Goal: Task Accomplishment & Management: Complete application form

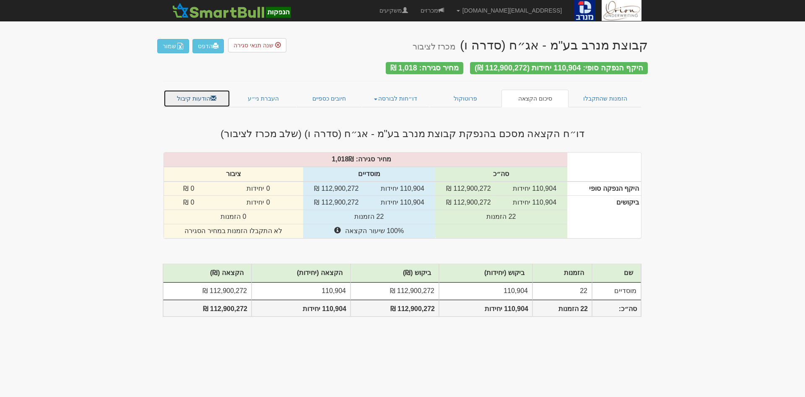
click at [196, 103] on link "הודעות קיבול" at bounding box center [196, 99] width 67 height 18
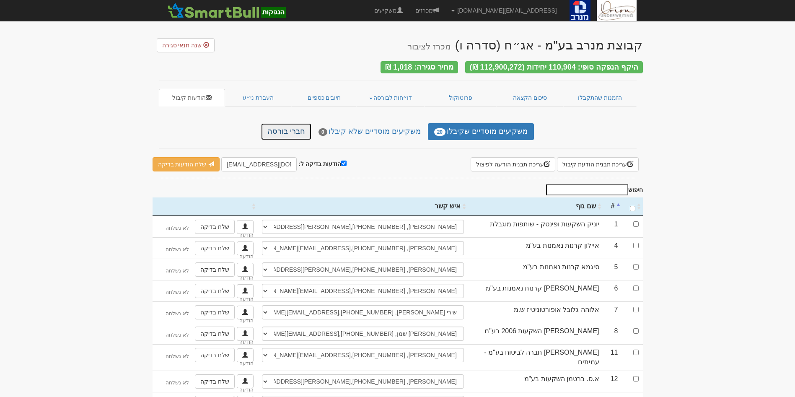
click at [296, 128] on link "חברי בורסה" at bounding box center [286, 131] width 50 height 17
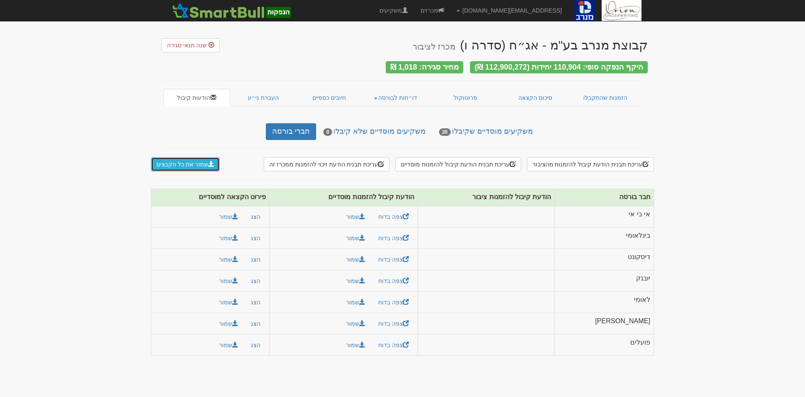
click at [178, 158] on button "שמור את כל הקבצים" at bounding box center [185, 164] width 69 height 14
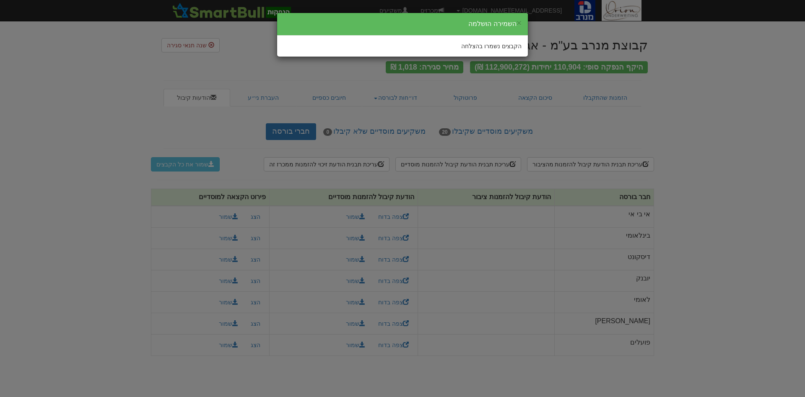
drag, startPoint x: 664, startPoint y: 1, endPoint x: 229, endPoint y: 59, distance: 438.4
click at [229, 59] on div "× השמירה הושלמה הקבצים נשמרו בהצלחה" at bounding box center [402, 198] width 805 height 397
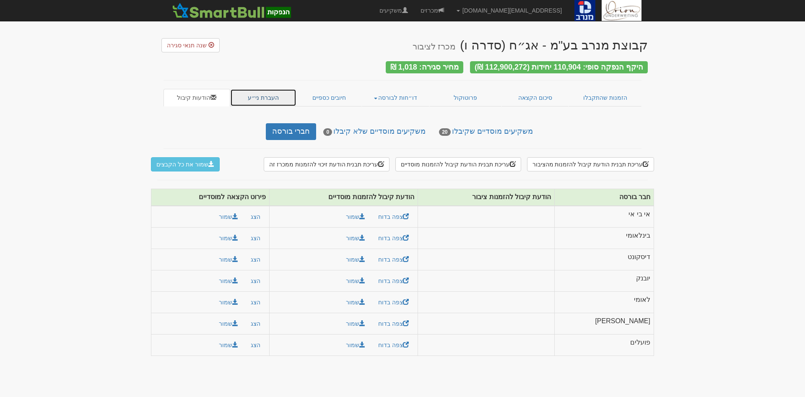
click at [256, 92] on link "העברת ני״ע" at bounding box center [263, 98] width 67 height 18
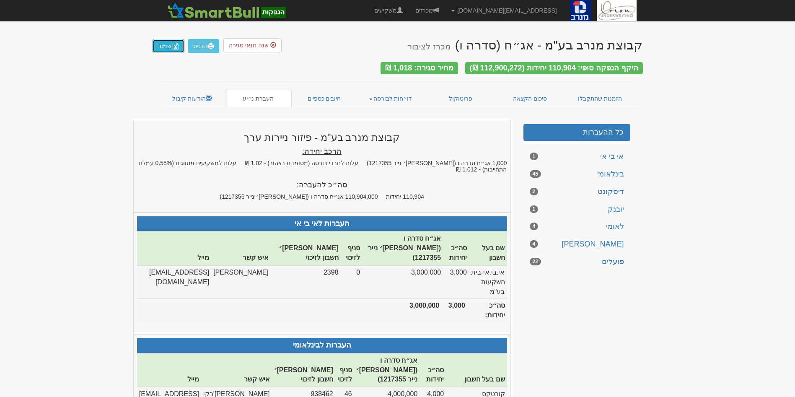
click at [168, 49] on button "שמור" at bounding box center [169, 46] width 32 height 14
click at [318, 94] on link "חיובים כספיים" at bounding box center [324, 99] width 65 height 18
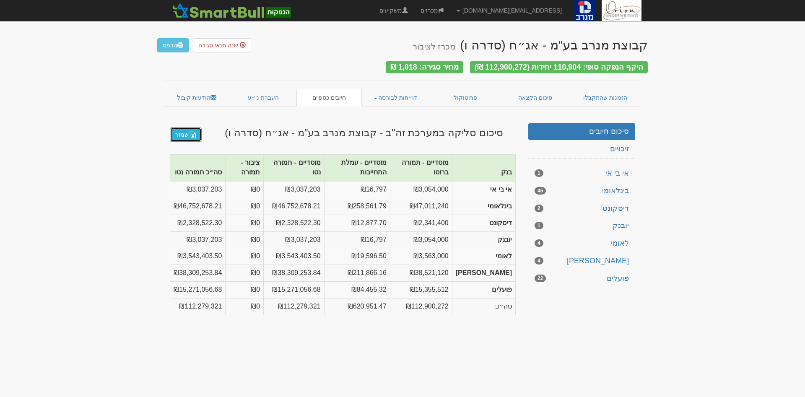
click at [176, 127] on link "שמור" at bounding box center [186, 134] width 32 height 14
click at [450, 4] on link "מכרזים" at bounding box center [432, 10] width 36 height 21
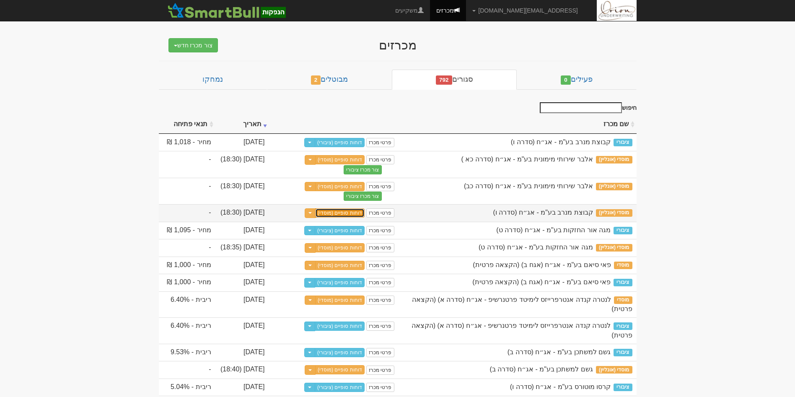
click at [346, 210] on link "דוחות סופיים (מוסדי)" at bounding box center [339, 212] width 49 height 9
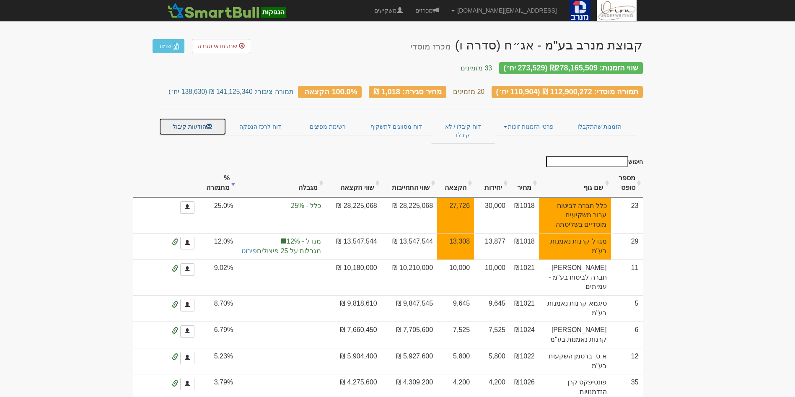
click at [202, 118] on link "הודעות קיבול" at bounding box center [192, 127] width 67 height 18
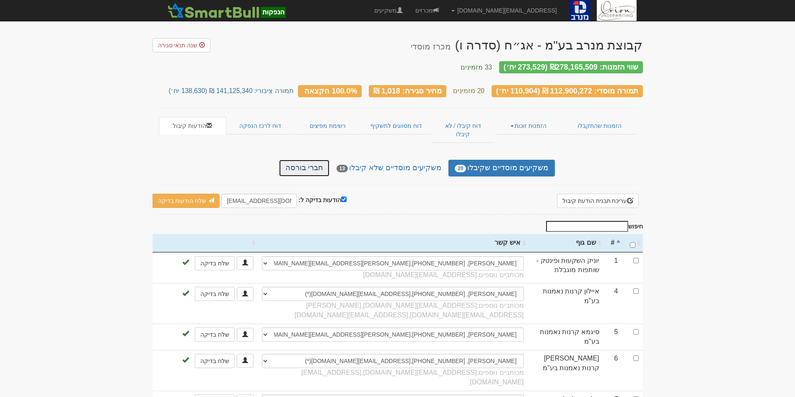
click at [319, 160] on link "חברי בורסה" at bounding box center [304, 168] width 50 height 17
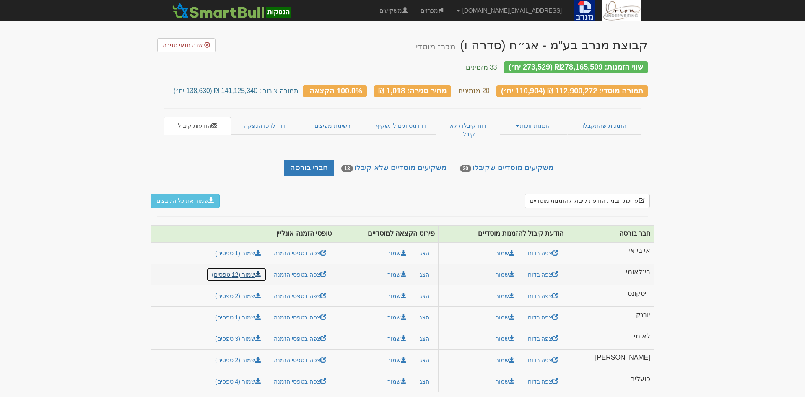
click at [260, 267] on link "שמור (12 טפסים)" at bounding box center [236, 274] width 60 height 14
click at [261, 310] on link "שמור (1 טפסים)" at bounding box center [238, 317] width 57 height 14
click at [259, 353] on link "שמור (2 טפסים)" at bounding box center [238, 360] width 57 height 14
click at [252, 374] on link "שמור (4 טפסים)" at bounding box center [238, 381] width 57 height 14
click at [450, 3] on link "מכרזים" at bounding box center [432, 10] width 36 height 21
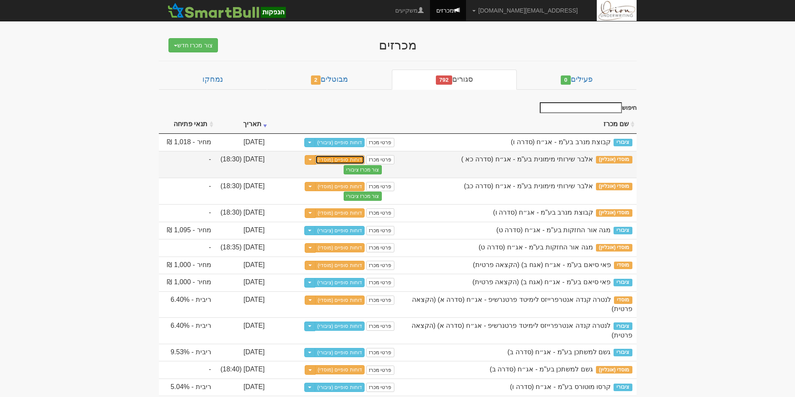
click at [354, 158] on link "דוחות סופיים (מוסדי)" at bounding box center [339, 159] width 49 height 9
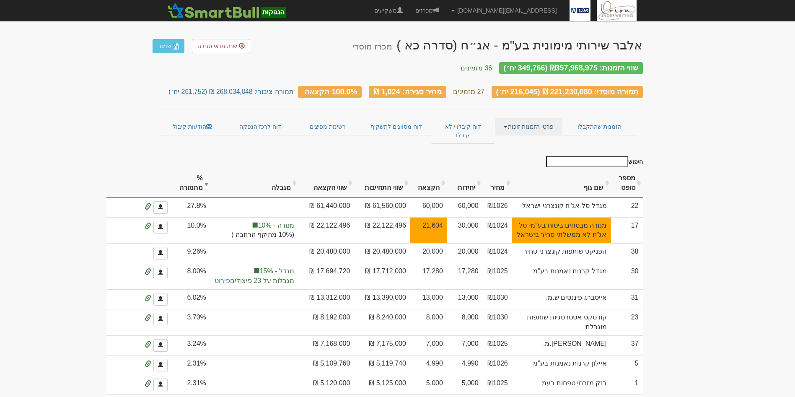
click at [536, 118] on link "פרטי הזמנות זוכות" at bounding box center [528, 127] width 67 height 18
click at [520, 137] on link "אנשי קשר וחשבונות" at bounding box center [529, 142] width 66 height 11
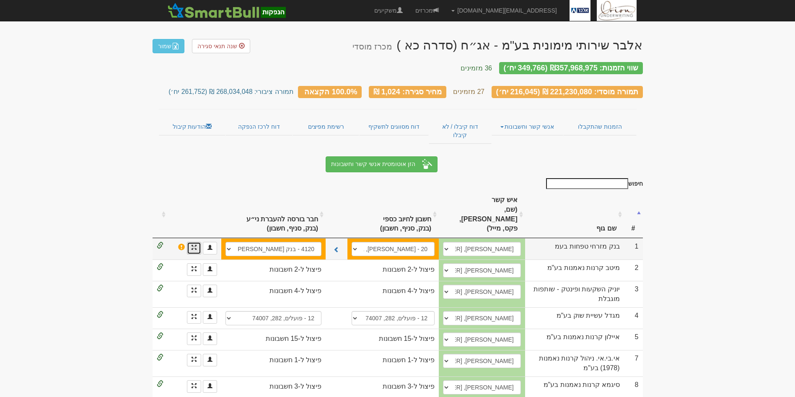
click at [194, 242] on link at bounding box center [194, 248] width 14 height 13
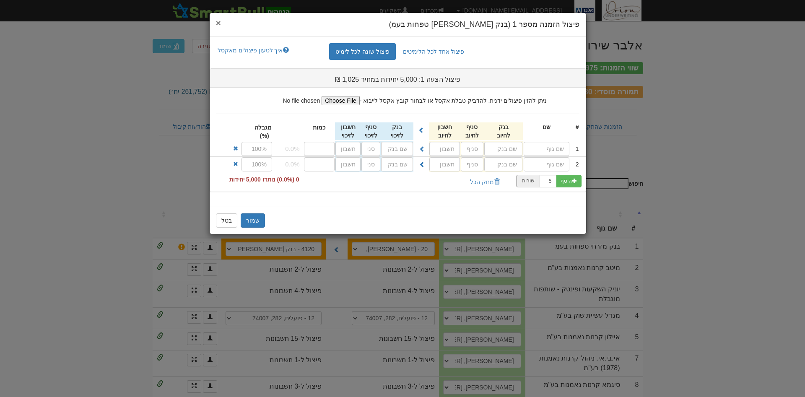
click at [218, 26] on span "×" at bounding box center [218, 23] width 5 height 10
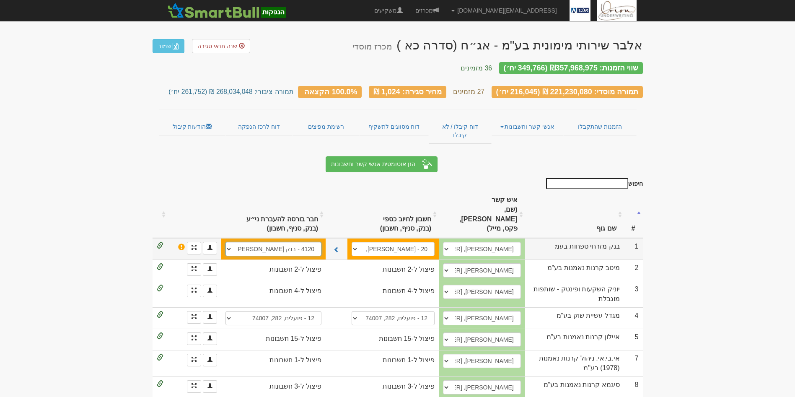
click at [301, 242] on select "20, 80, 943365 20 - [PERSON_NAME] טפחות, 80, 728758 20 - [PERSON_NAME] טפחות, 8…" at bounding box center [274, 249] width 96 height 14
click at [301, 242] on select "20, 80, 943365 20 - מזרחי טפחות, 80, 728758 20 - מזרחי טפחות, 80, 943365 20 - מ…" at bounding box center [274, 249] width 96 height 14
click at [371, 242] on select "20, 80, 943365 20 - מזרחי טפחות, 80, 728758 20 - מזרחי טפחות, 80, 943365 20 - מ…" at bounding box center [393, 249] width 83 height 14
click at [311, 242] on select "20, 80, 943365 20 - מזרחי טפחות, 80, 728758 20 - מזרחי טפחות, 80, 943365 20 - מ…" at bounding box center [274, 249] width 96 height 14
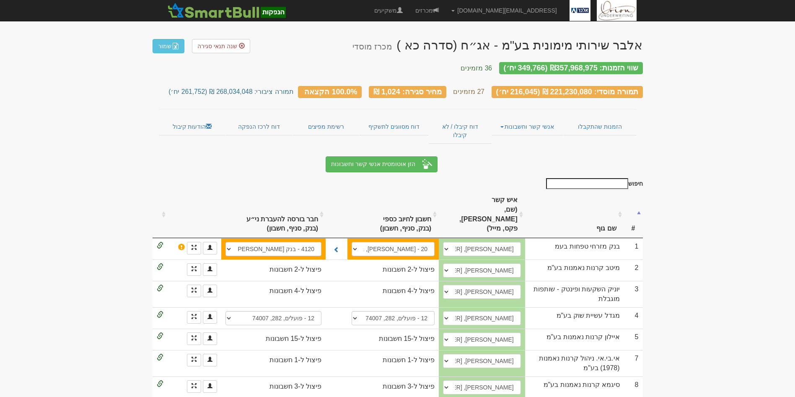
click at [298, 242] on select "20, 80, 943365 20 - מזרחי טפחות, 80, 728758 20 - מזרחי טפחות, 80, 943365 20 - מ…" at bounding box center [274, 249] width 96 height 14
click at [385, 238] on td "20, 80, 943365 20 - מזרחי טפחות, 80, 728758 20 - מזרחי טפחות, 80, 943365 20 - מ…" at bounding box center [392, 248] width 91 height 21
click at [389, 242] on select "20, 80, 943365 20 - [PERSON_NAME] טפחות, 80, 728758 20 - [PERSON_NAME] טפחות, 8…" at bounding box center [393, 249] width 83 height 14
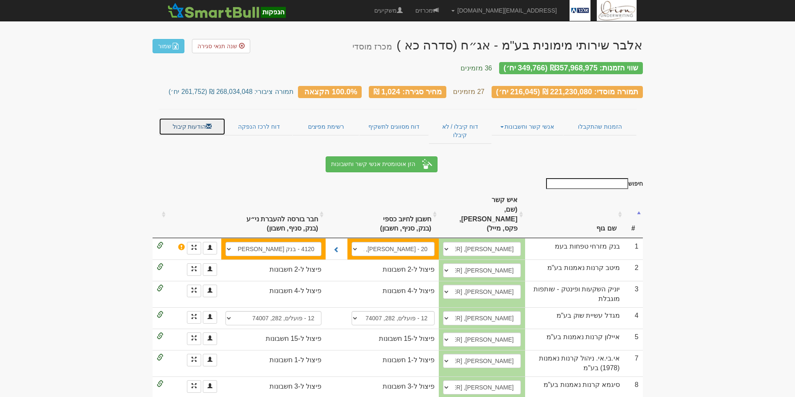
click at [199, 118] on link "הודעות קיבול" at bounding box center [192, 127] width 67 height 18
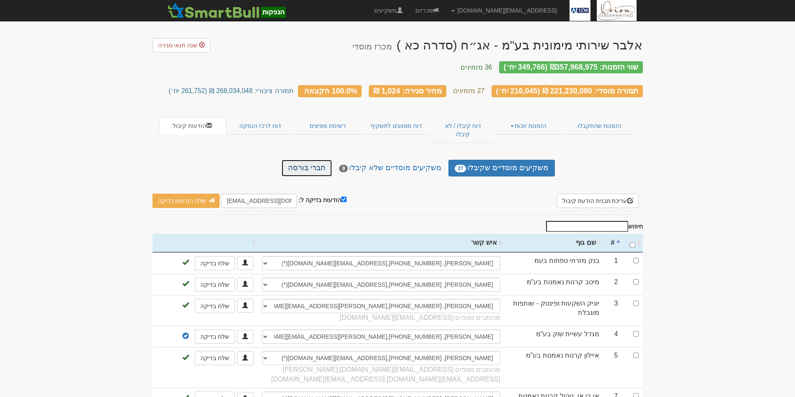
click at [316, 160] on link "חברי בורסה" at bounding box center [307, 168] width 50 height 17
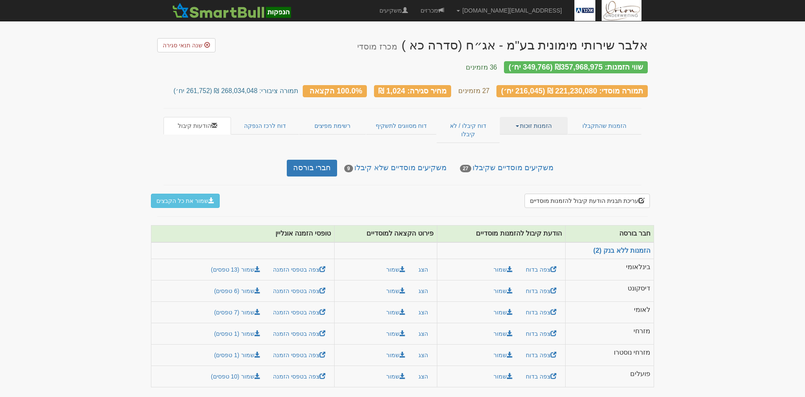
click at [532, 119] on link "הזמנות זוכות" at bounding box center [533, 126] width 67 height 18
click at [528, 137] on link "פרטי הזמנות זוכות" at bounding box center [534, 142] width 66 height 11
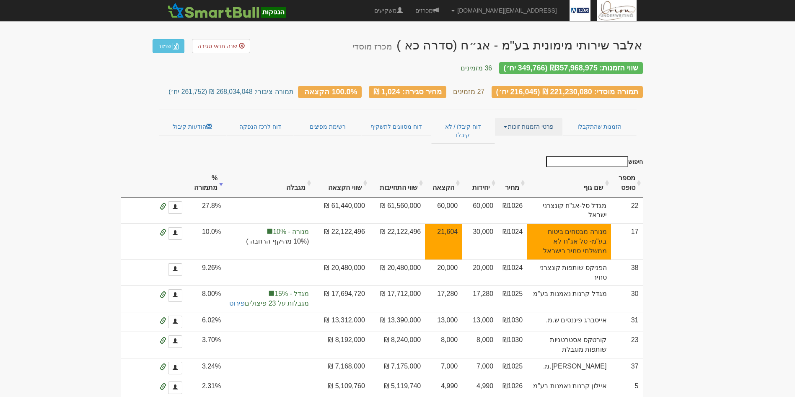
click at [541, 118] on link "פרטי הזמנות זוכות" at bounding box center [528, 127] width 67 height 18
click at [531, 137] on link "אנשי קשר וחשבונות" at bounding box center [529, 142] width 66 height 11
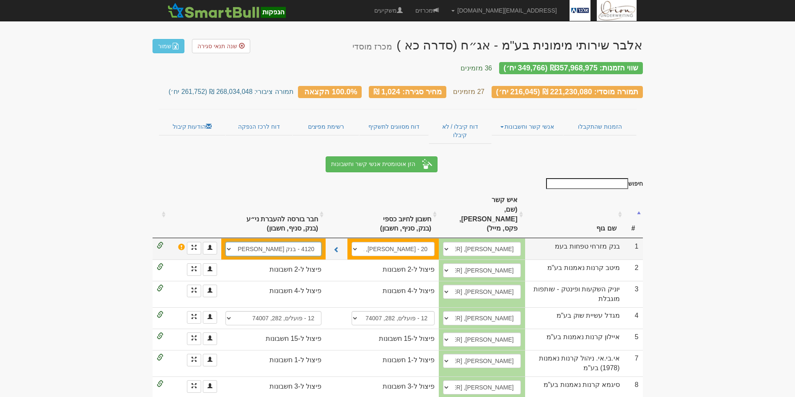
click at [229, 242] on select "20, 80, 943365 20 - מזרחי טפחות, 80, 728758 20 - מזרחי טפחות, 80, 943365 20 - מ…" at bounding box center [274, 249] width 96 height 14
click at [366, 242] on select "20, 80, 943365 20 - מזרחי טפחות, 80, 728758 20 - מזרחי טפחות, 80, 943365 20 - מ…" at bounding box center [393, 249] width 83 height 14
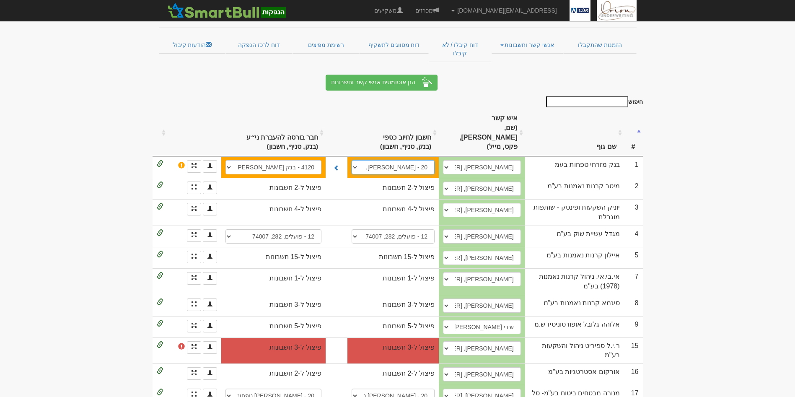
scroll to position [116, 0]
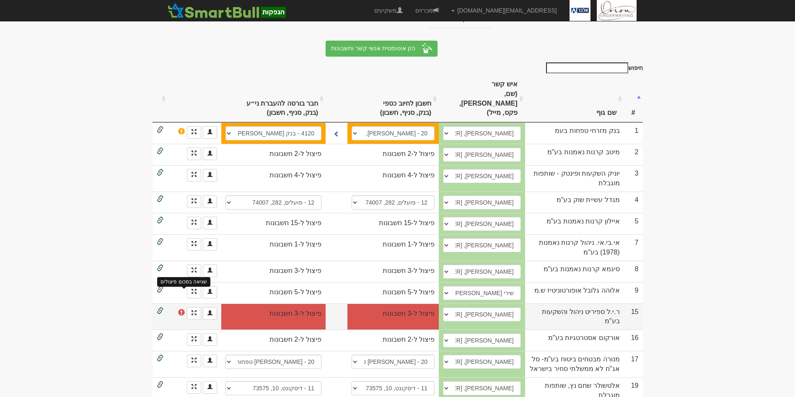
click at [182, 309] on span at bounding box center [181, 312] width 7 height 7
click at [194, 310] on span at bounding box center [194, 312] width 5 height 5
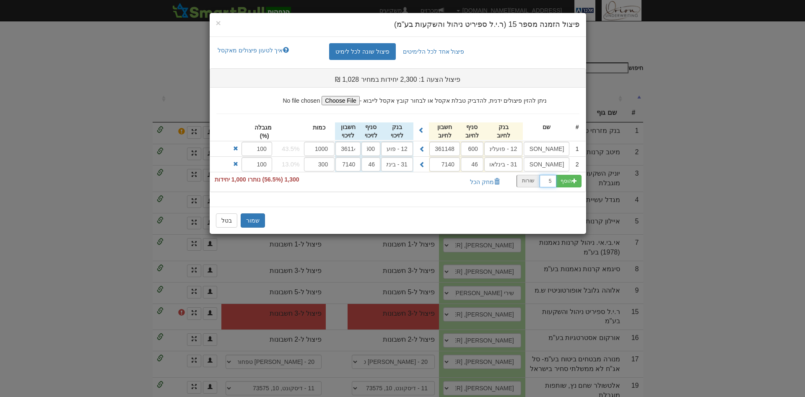
click at [549, 183] on input "5" at bounding box center [547, 181] width 17 height 13
type input "1"
click at [567, 184] on button "הוסף" at bounding box center [569, 181] width 26 height 13
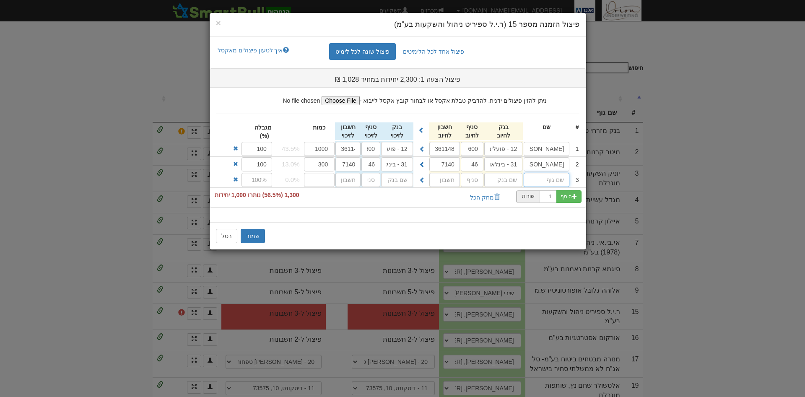
click at [547, 183] on input "text" at bounding box center [547, 180] width 46 height 14
click at [508, 156] on input "text" at bounding box center [503, 149] width 38 height 14
type input "6"
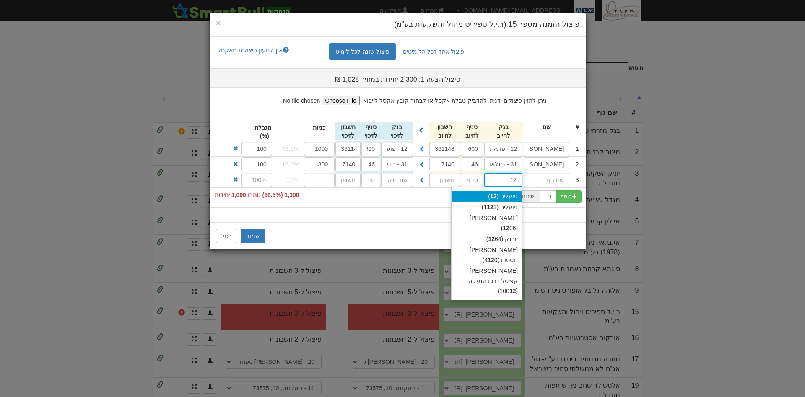
click at [495, 200] on div "פועלים ( 12 )" at bounding box center [486, 196] width 70 height 11
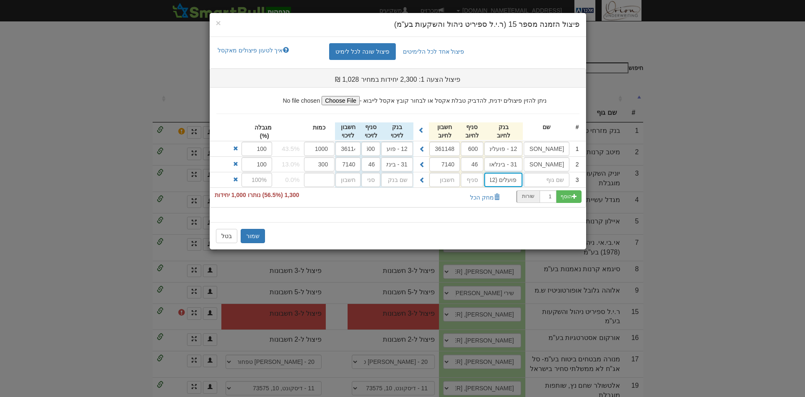
type input "פועלים (12)"
click at [468, 185] on input "text" at bounding box center [472, 180] width 23 height 14
type input "600"
click at [453, 183] on input "text" at bounding box center [444, 180] width 31 height 14
type input "361105"
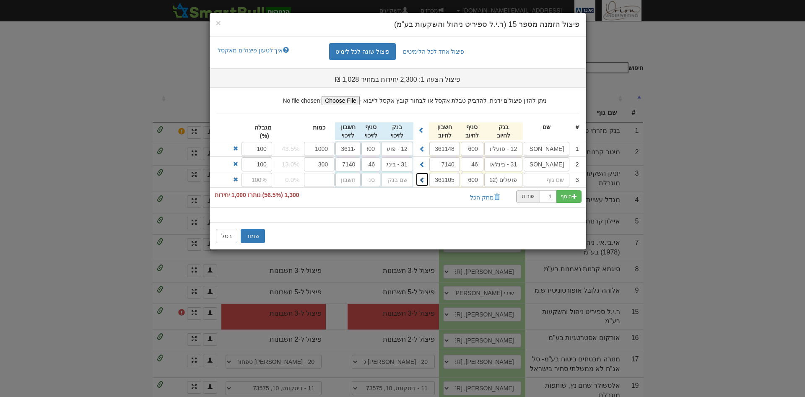
click at [423, 180] on span at bounding box center [422, 180] width 6 height 6
type input "פועלים (12)"
type input "600"
type input "361105"
click at [328, 183] on input "number" at bounding box center [319, 180] width 31 height 14
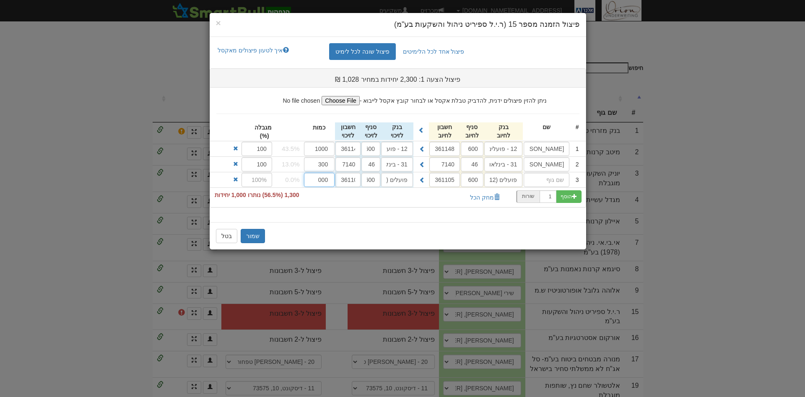
click at [314, 181] on input "000" at bounding box center [319, 180] width 31 height 14
type input "1000"
click at [250, 236] on button "שמור" at bounding box center [253, 236] width 24 height 14
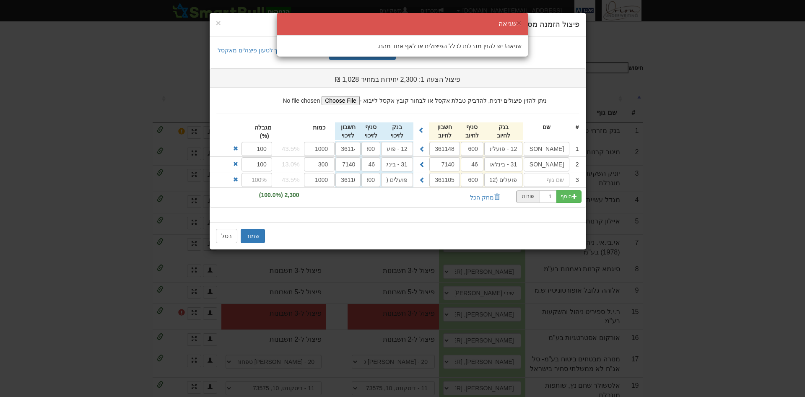
click at [257, 183] on div "× שגיאה שגיאה! יש להזין מגבלות לכלל הפיצולים או לאף אחד מהם." at bounding box center [402, 198] width 805 height 397
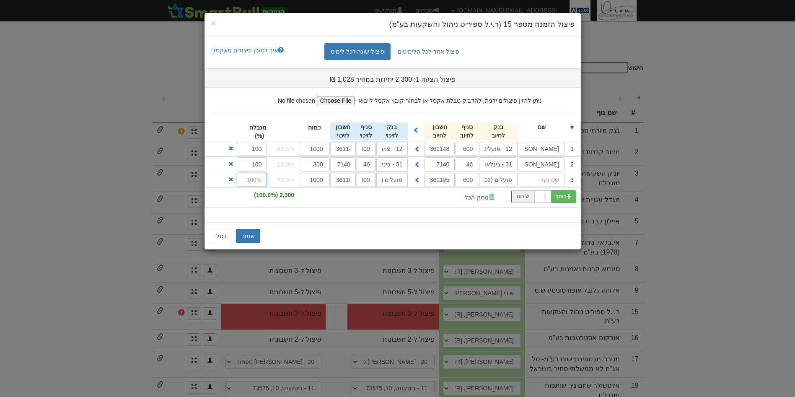
click at [257, 183] on input "text" at bounding box center [252, 180] width 31 height 14
type input "100"
click at [242, 238] on button "שמור" at bounding box center [248, 236] width 24 height 14
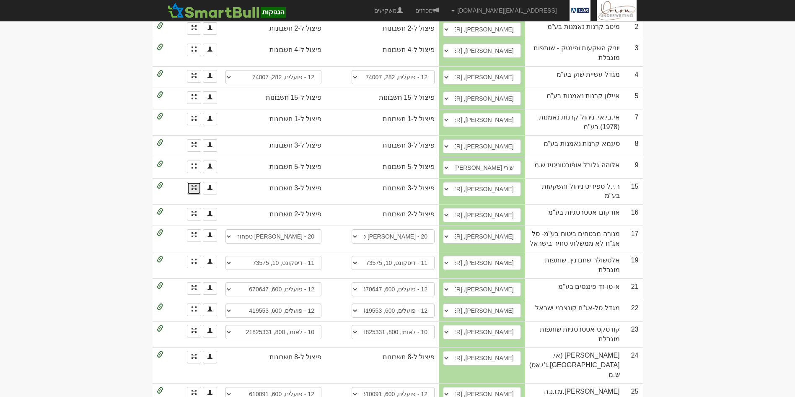
scroll to position [441, 0]
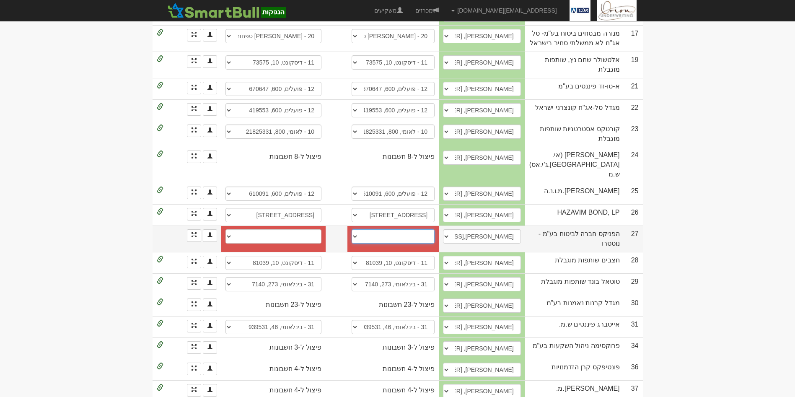
click at [398, 229] on select "מזרחי, 61, 368601 הפועלים, 600, 642031 פועלים, 600, 151184 פועלים, 600, 642015 …" at bounding box center [393, 236] width 83 height 14
select select "56e5421392270d110075976f"
click at [358, 229] on select "מזרחי, 61, 368601 הפועלים, 600, 642031 פועלים, 600, 151184 פועלים, 600, 642015 …" at bounding box center [393, 236] width 83 height 14
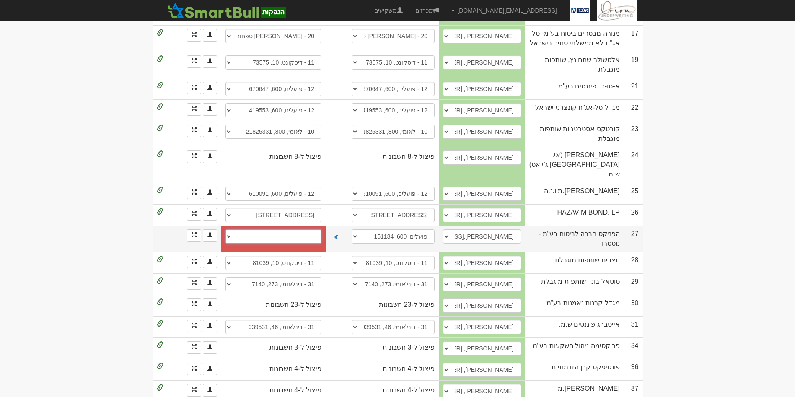
click at [307, 229] on select "מזרחי, 61, 368601 הפועלים, 600, 642031 פועלים, 600, 151184 פועלים, 600, 642015 …" at bounding box center [274, 236] width 96 height 14
select select "56e5421392270d1100759770"
click at [226, 229] on select "מזרחי, 61, 368601 הפועלים, 600, 642031 פועלים, 600, 151184 פועלים, 600, 642015 …" at bounding box center [274, 236] width 96 height 14
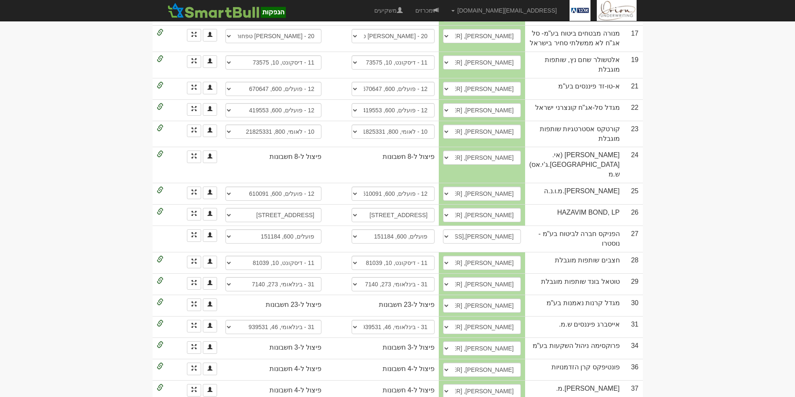
select select "61004ce4daf0470004fa9be6"
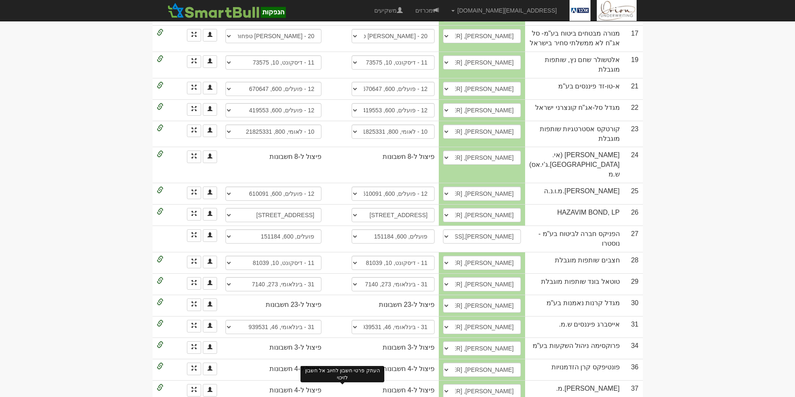
select select "61004ce7daf0470004fa9c69"
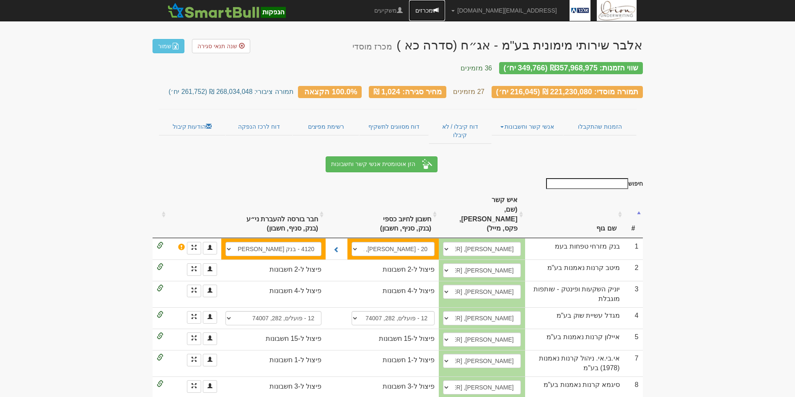
click at [445, 9] on link "מכרזים" at bounding box center [427, 10] width 36 height 21
click at [439, 12] on span at bounding box center [436, 10] width 6 height 6
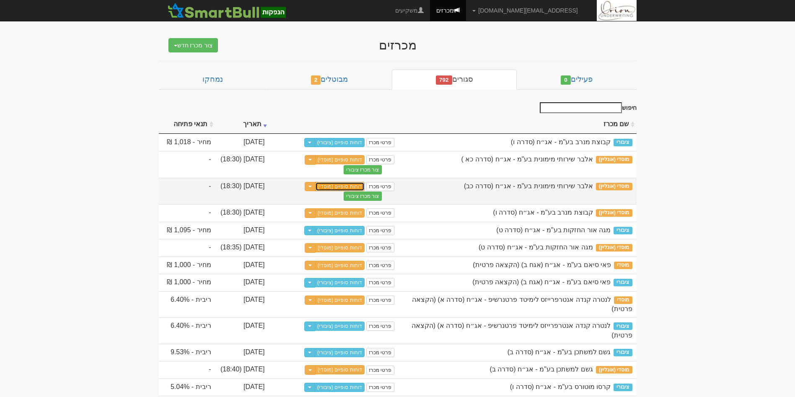
click at [334, 185] on link "דוחות סופיים (מוסדי)" at bounding box center [339, 186] width 49 height 9
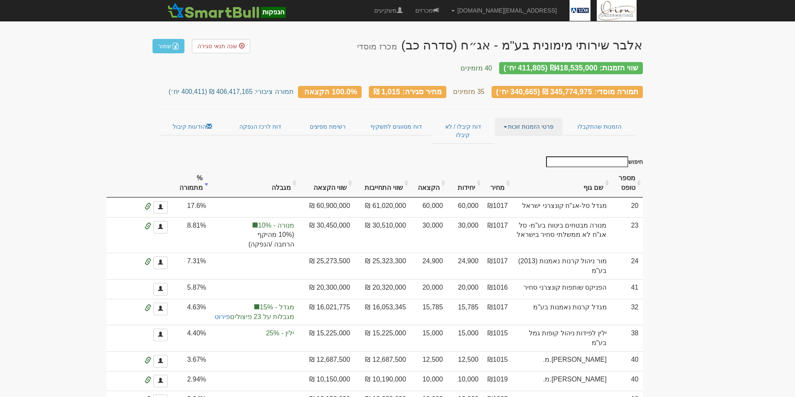
click at [506, 124] on link "פרטי הזמנות זוכות" at bounding box center [528, 127] width 67 height 18
click at [510, 137] on link "אנשי קשר וחשבונות" at bounding box center [529, 142] width 66 height 11
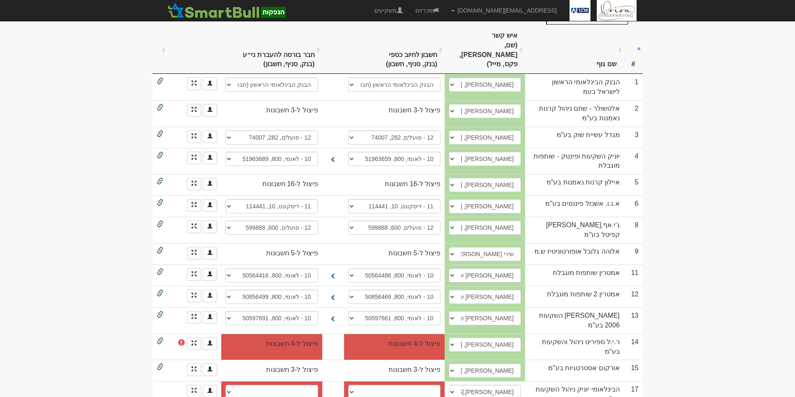
scroll to position [226, 0]
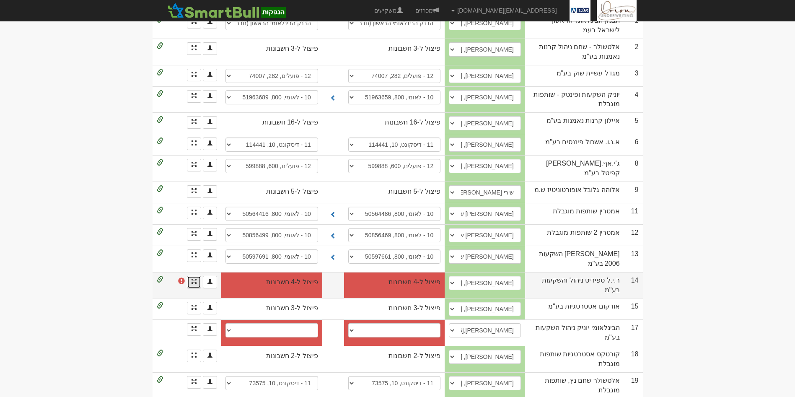
click at [189, 276] on link at bounding box center [194, 282] width 14 height 13
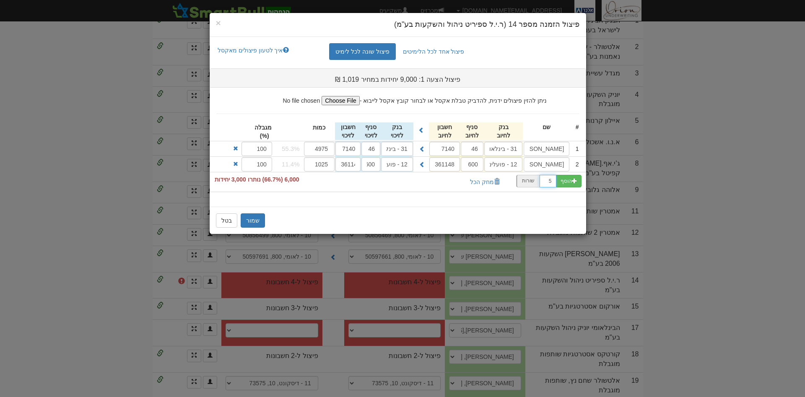
click at [550, 180] on input "5" at bounding box center [547, 181] width 17 height 13
type input "1"
click at [565, 183] on button "הוסף" at bounding box center [569, 181] width 26 height 13
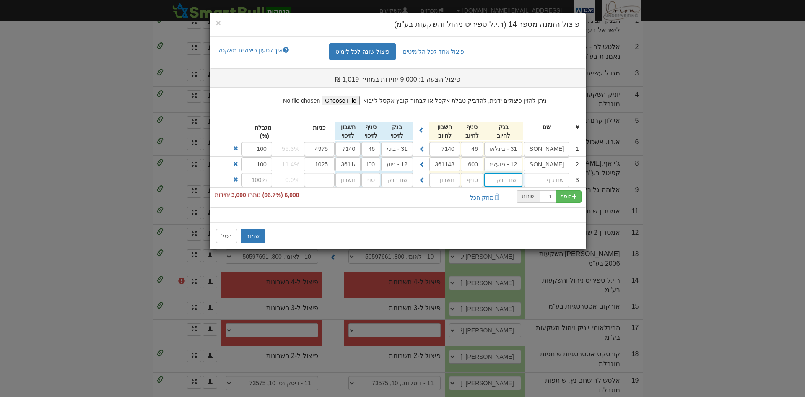
click at [500, 156] on input "text" at bounding box center [503, 149] width 38 height 14
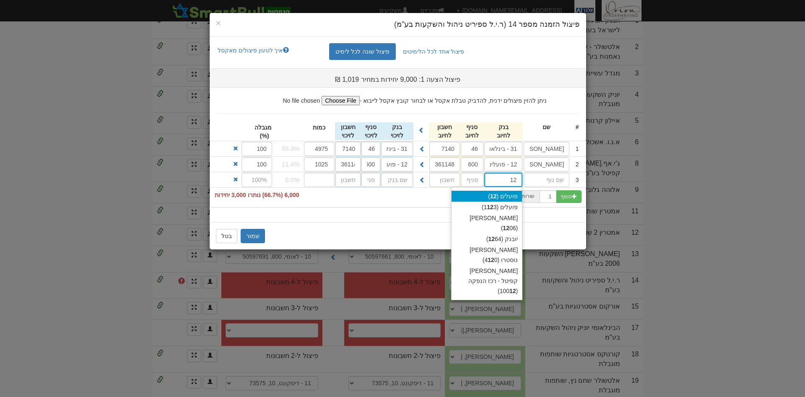
click at [502, 195] on div "פועלים ( 12 )" at bounding box center [486, 196] width 70 height 11
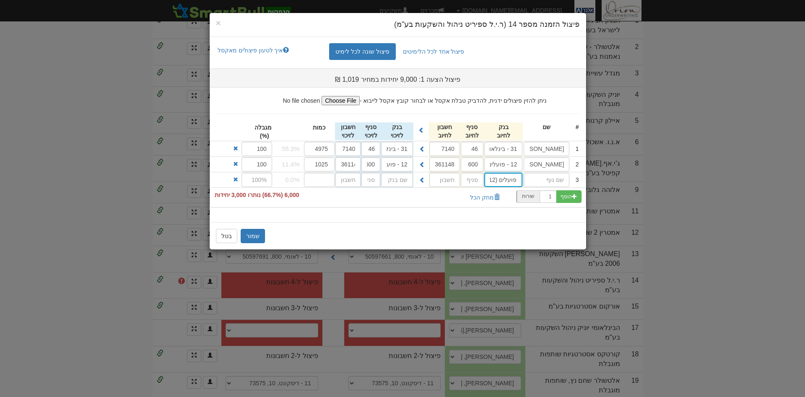
type input "פועלים (12)"
click at [467, 179] on input "text" at bounding box center [472, 180] width 23 height 14
type input "600"
click at [449, 181] on input "text" at bounding box center [444, 180] width 31 height 14
type input "361105"
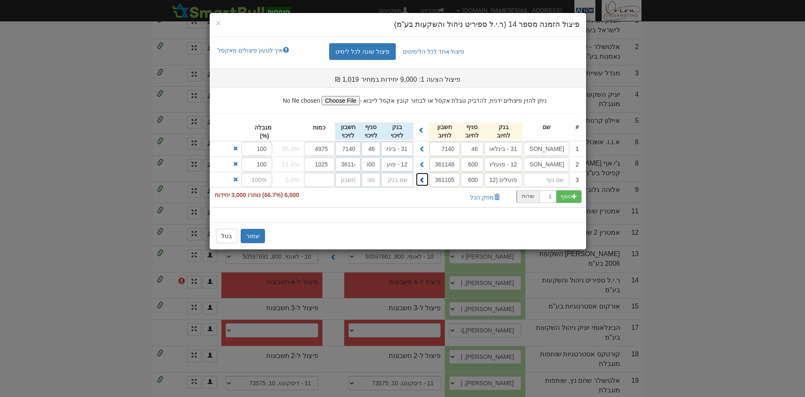
click at [419, 179] on button at bounding box center [421, 179] width 13 height 14
type input "פועלים (12)"
type input "600"
type input "361105"
click at [311, 182] on input "number" at bounding box center [319, 180] width 31 height 14
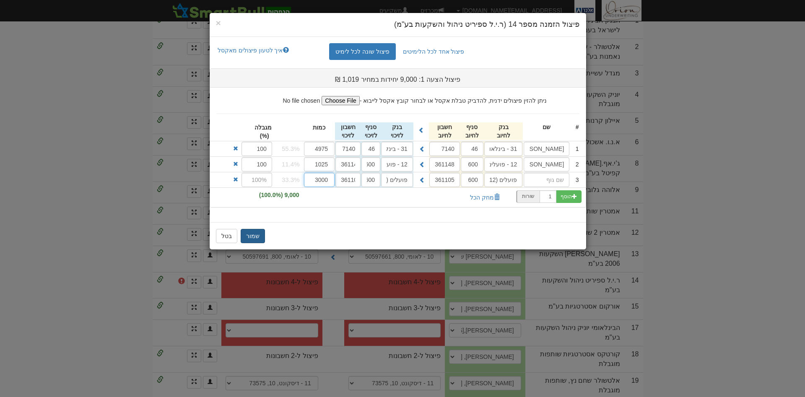
type input "3000"
click at [259, 232] on button "שמור" at bounding box center [253, 236] width 24 height 14
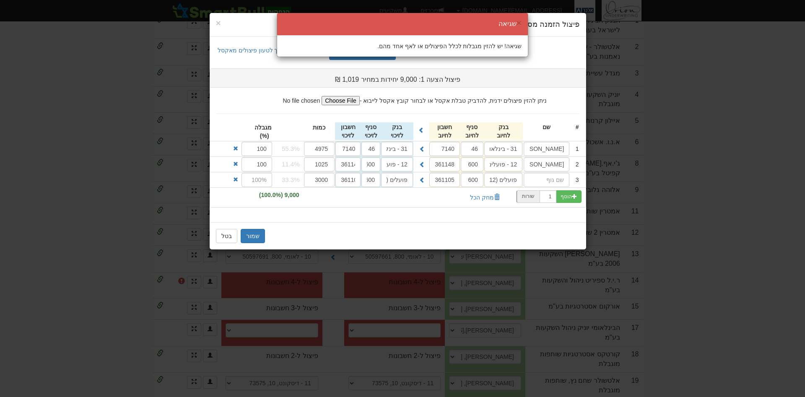
click at [255, 182] on div "× שגיאה שגיאה! יש להזין מגבלות לכלל הפיצולים או לאף אחד מהם." at bounding box center [402, 198] width 805 height 397
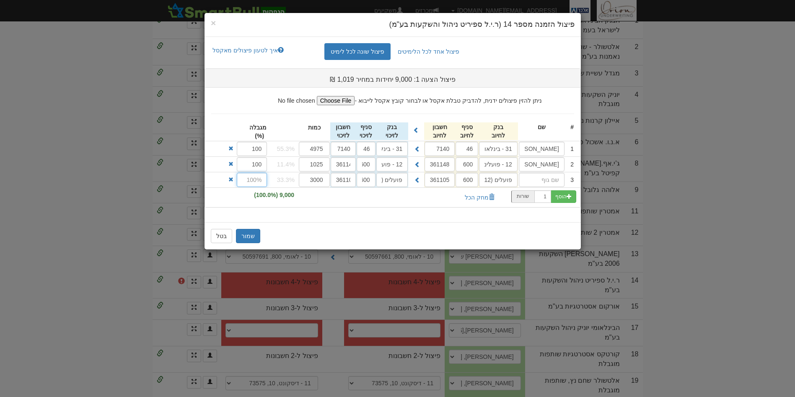
click at [255, 182] on input "text" at bounding box center [252, 180] width 31 height 14
type input "100"
click at [251, 235] on button "שמור" at bounding box center [248, 236] width 24 height 14
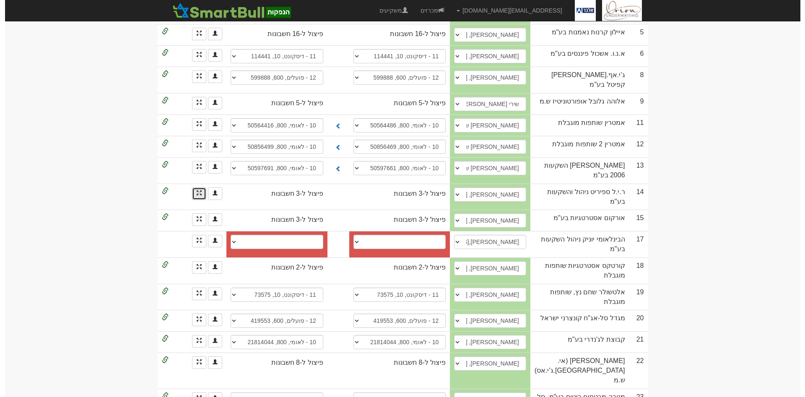
scroll to position [315, 0]
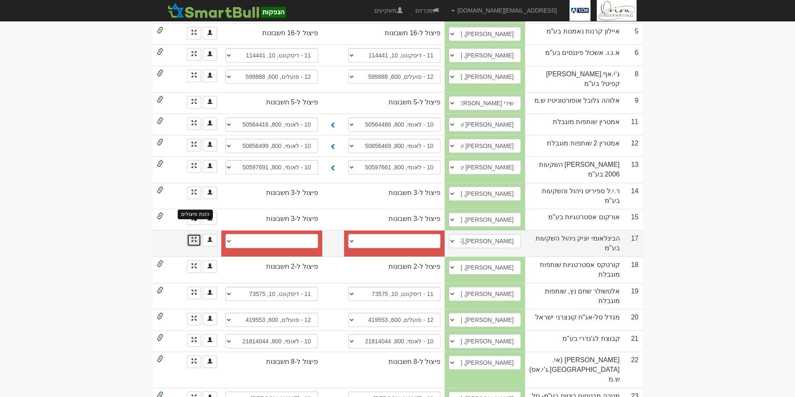
click at [192, 237] on span at bounding box center [194, 239] width 5 height 5
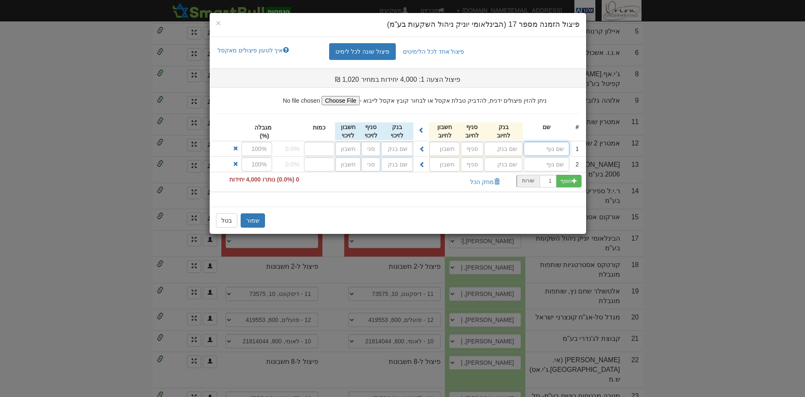
click at [552, 147] on input "text" at bounding box center [547, 149] width 46 height 14
click at [539, 145] on input "text" at bounding box center [547, 149] width 46 height 14
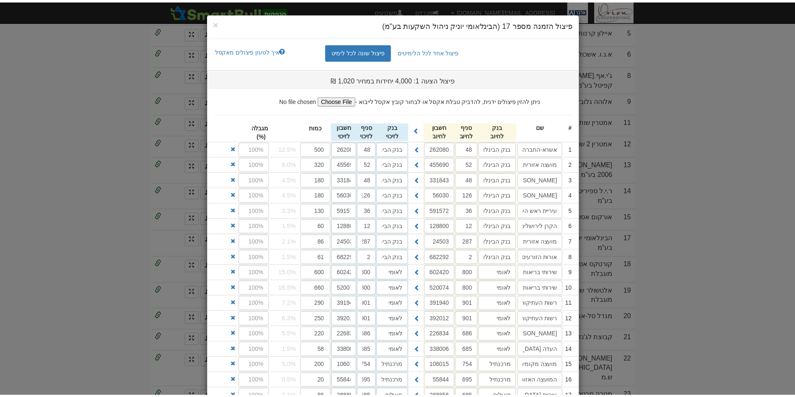
scroll to position [129, 0]
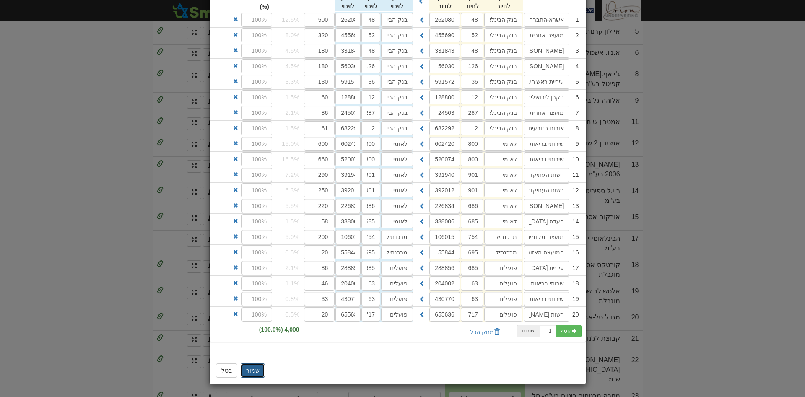
click at [252, 368] on button "שמור" at bounding box center [253, 370] width 24 height 14
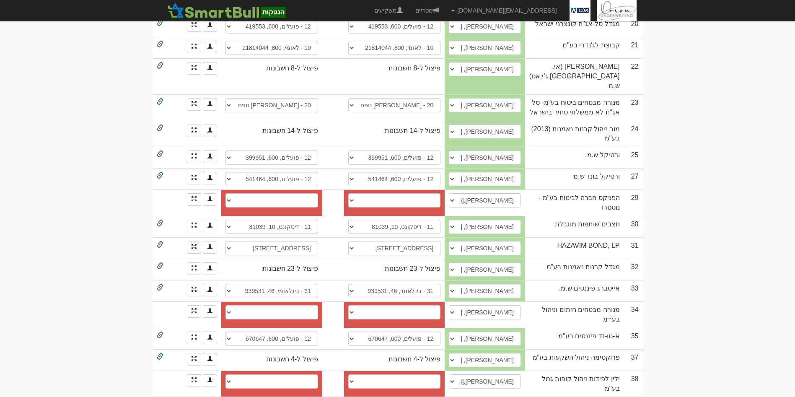
scroll to position [609, 0]
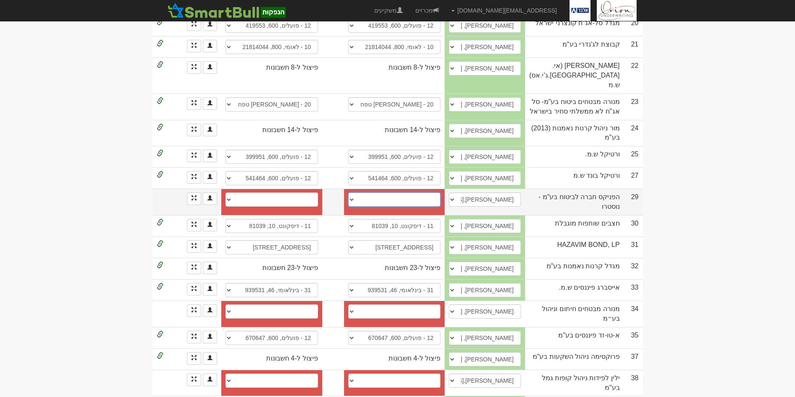
click at [376, 192] on select "מזרחי, 61, 368601 הפועלים, 600, 642031 פועלים, 600, 151184 פועלים, 600, 642015 …" at bounding box center [394, 199] width 93 height 14
select select "56e5421392270d110075976f"
click at [357, 192] on select "מזרחי, 61, 368601 הפועלים, 600, 642031 פועלים, 600, 151184 פועלים, 600, 642015 …" at bounding box center [394, 199] width 93 height 14
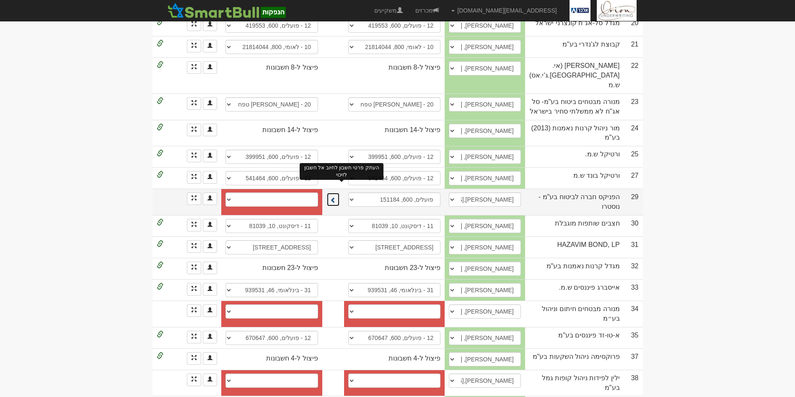
click at [336, 197] on span at bounding box center [333, 200] width 6 height 6
select select "56e5421392270d1100759770"
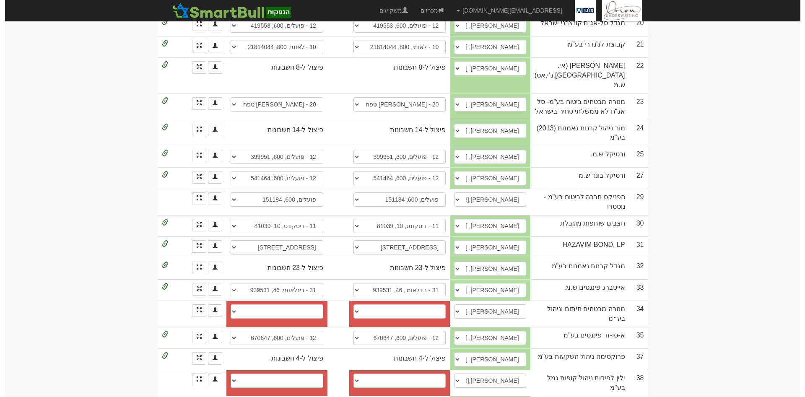
scroll to position [666, 0]
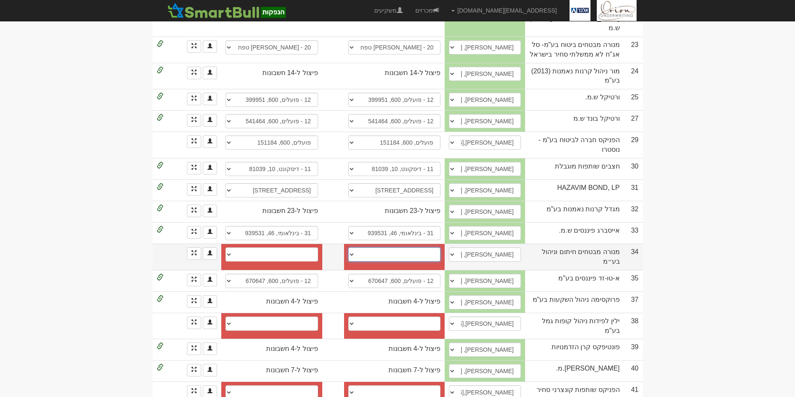
click at [388, 247] on select "פועלים סהר, 4624 פועלים סהר, 4624 פועלים סהר, 2379, חן פנימי 4624 פועלים (12), …" at bounding box center [394, 254] width 93 height 14
select select "62153552f1d066def10fa80b"
click at [357, 247] on select "פועלים סהר, 4624 פועלים סהר, 4624 פועלים סהר, 2379, חן פנימי 4624 פועלים (12), …" at bounding box center [394, 254] width 93 height 14
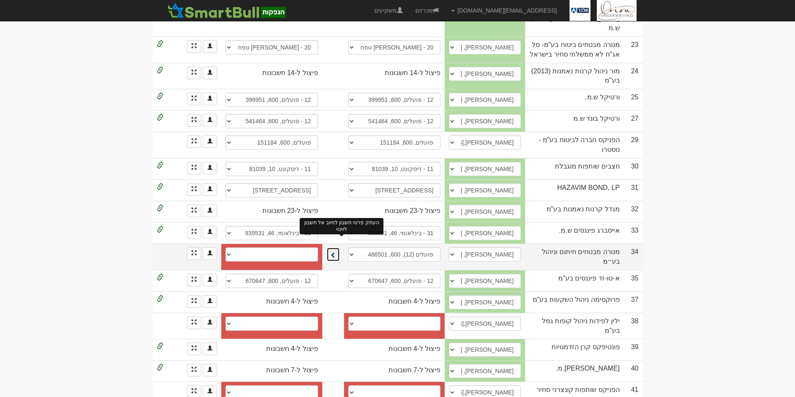
click at [339, 247] on button at bounding box center [333, 254] width 13 height 14
select select "62153555f1d066def10fa832"
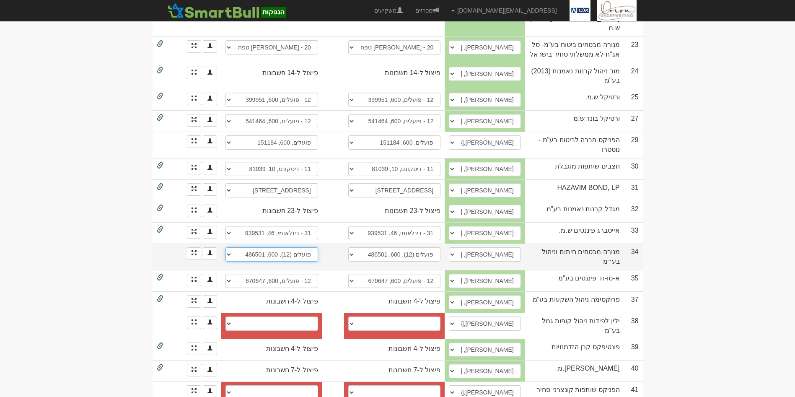
click at [230, 247] on select "פועלים סהר, 4624 פועלים סהר, 4624 פועלים סהר, 2379, חן פנימי 4624 פועלים (12), …" at bounding box center [272, 254] width 93 height 14
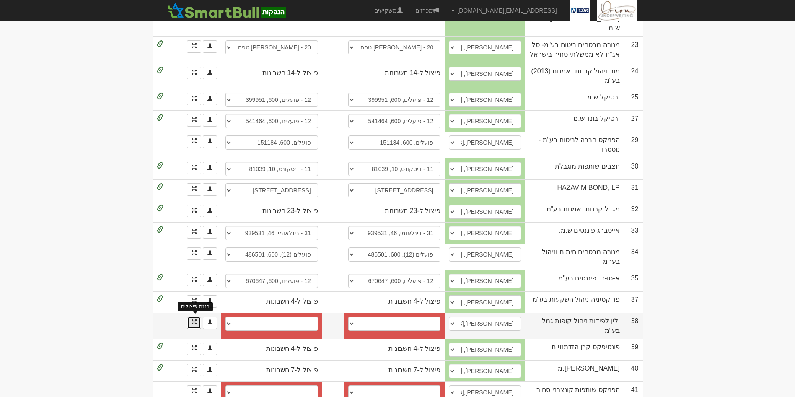
click at [193, 319] on span at bounding box center [194, 321] width 5 height 5
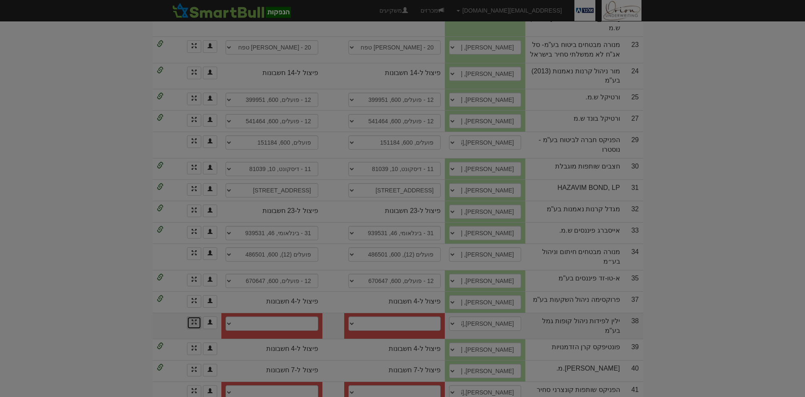
scroll to position [0, 0]
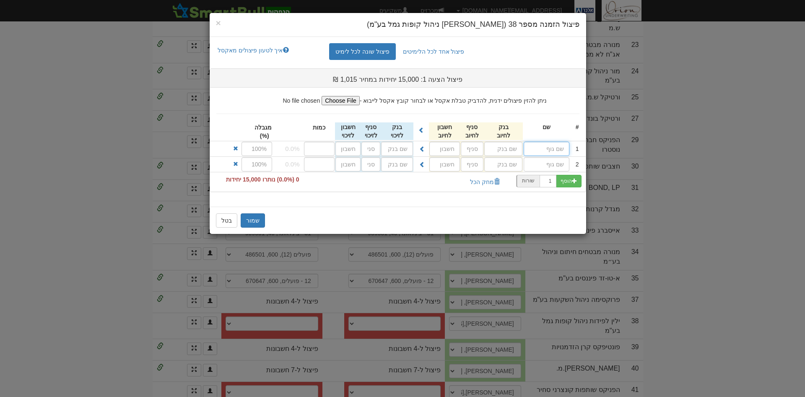
click at [553, 149] on input "text" at bounding box center [547, 149] width 46 height 14
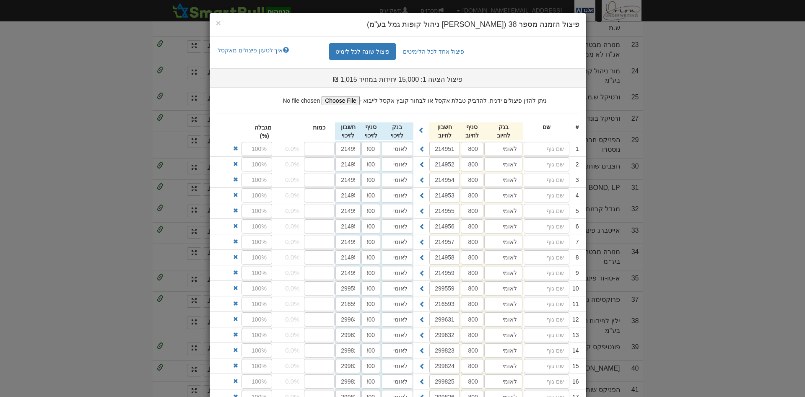
scroll to position [129, 0]
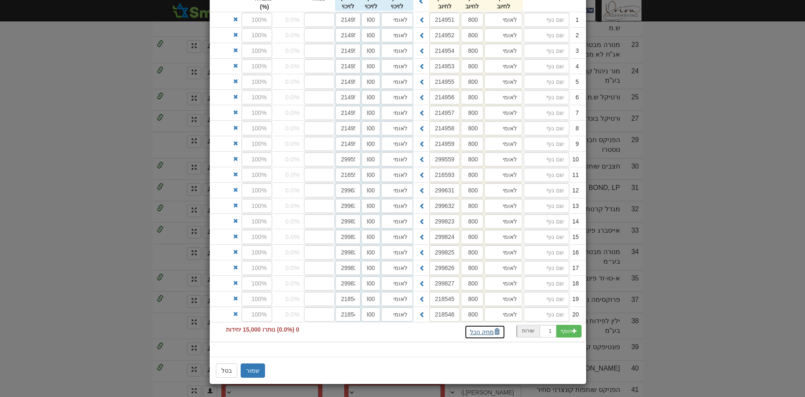
click at [493, 334] on button "מחק הכל" at bounding box center [484, 332] width 41 height 14
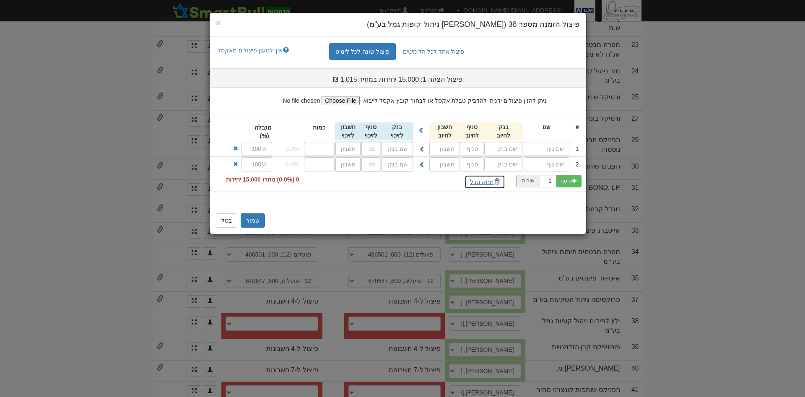
scroll to position [0, 0]
click at [557, 144] on input "text" at bounding box center [547, 149] width 46 height 14
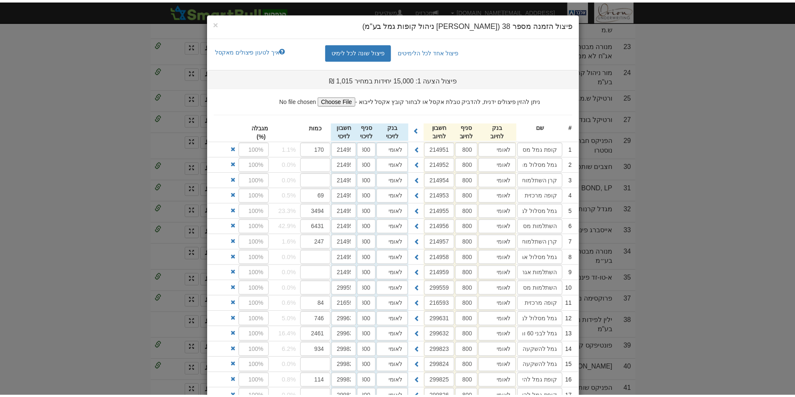
scroll to position [129, 0]
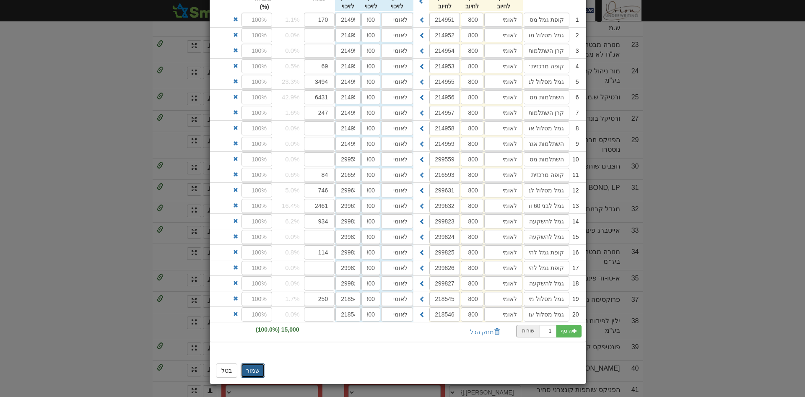
click at [258, 368] on button "שמור" at bounding box center [253, 370] width 24 height 14
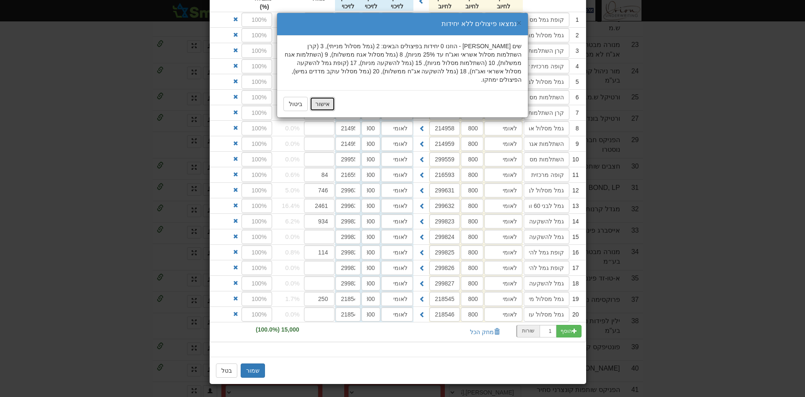
click at [319, 97] on button "אישור" at bounding box center [322, 104] width 25 height 14
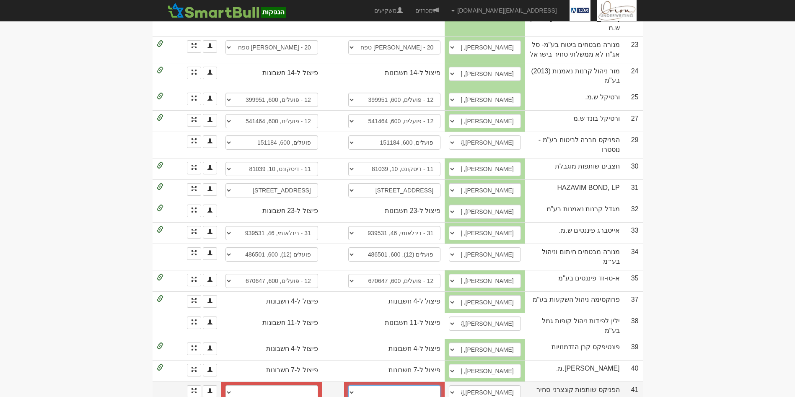
click at [361, 385] on select "פועלים (12), 600, 676548 חשבון חדש" at bounding box center [394, 392] width 93 height 14
select select "61004ce4daf0470004fa9be6"
click at [357, 385] on select "פועלים (12), 600, 676548 חשבון חדש" at bounding box center [394, 392] width 93 height 14
click at [336, 390] on span at bounding box center [333, 393] width 6 height 6
select select "61004ce7daf0470004fa9c69"
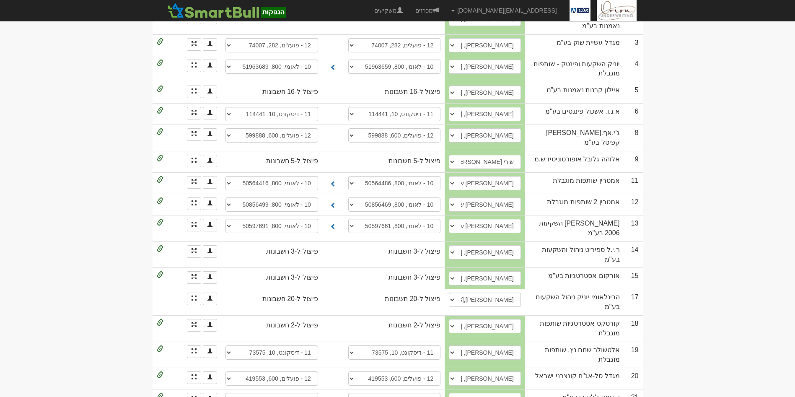
scroll to position [0, 0]
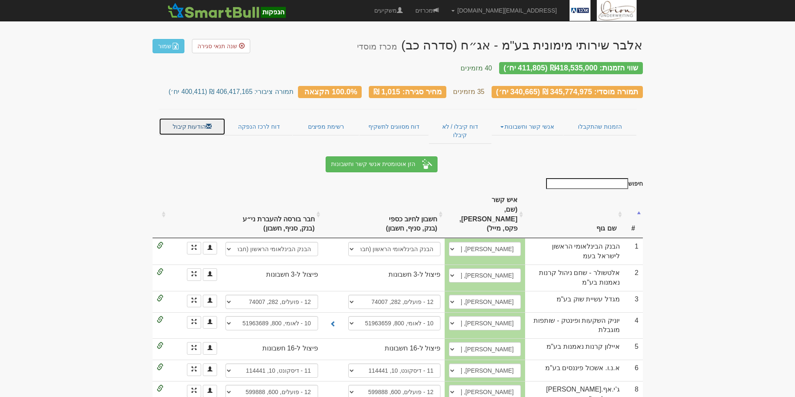
click at [202, 118] on link "הודעות קיבול" at bounding box center [192, 127] width 67 height 18
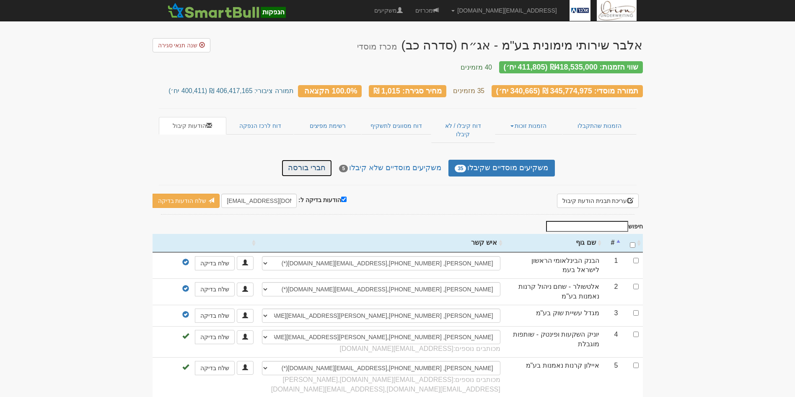
click at [326, 160] on link "חברי בורסה" at bounding box center [307, 168] width 50 height 17
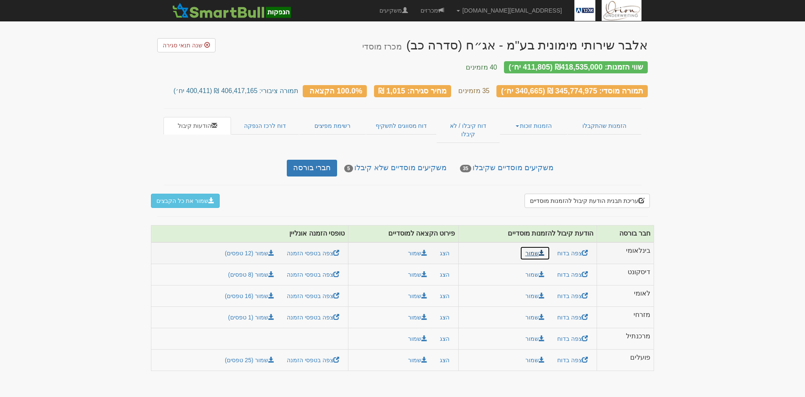
click at [523, 246] on link "שמור" at bounding box center [535, 253] width 30 height 14
click at [414, 246] on button "שמור" at bounding box center [417, 253] width 30 height 14
click at [264, 246] on link "שמור (12 טפסים)" at bounding box center [249, 253] width 60 height 14
click at [536, 310] on link "שמור" at bounding box center [535, 317] width 30 height 14
click at [414, 310] on button "שמור" at bounding box center [417, 317] width 30 height 14
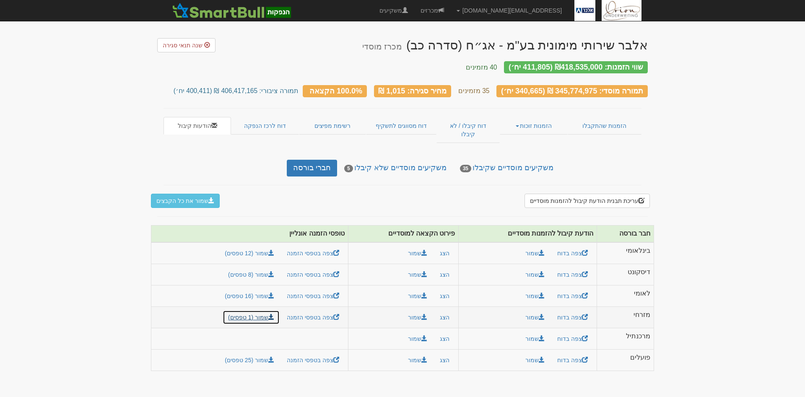
click at [258, 310] on link "שמור (1 טפסים)" at bounding box center [251, 317] width 57 height 14
click at [534, 353] on link "שמור" at bounding box center [535, 360] width 30 height 14
click at [416, 353] on button "שמור" at bounding box center [417, 360] width 30 height 14
click at [252, 353] on link "שמור (25 טפסים)" at bounding box center [249, 360] width 60 height 14
click at [450, 9] on link "מכרזים" at bounding box center [432, 10] width 36 height 21
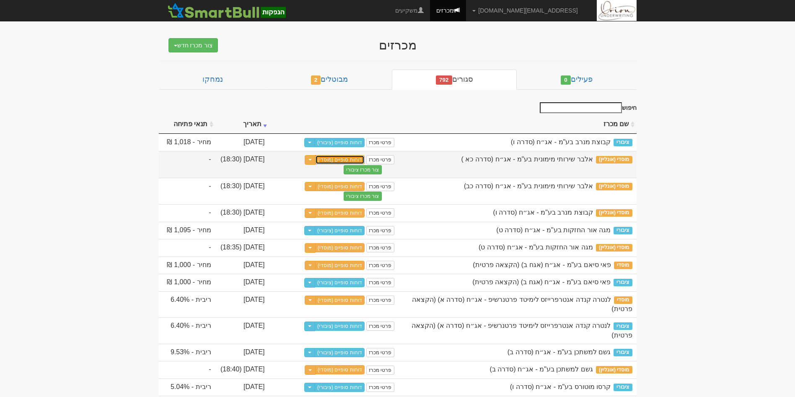
click at [341, 158] on link "דוחות סופיים (מוסדי)" at bounding box center [339, 159] width 49 height 9
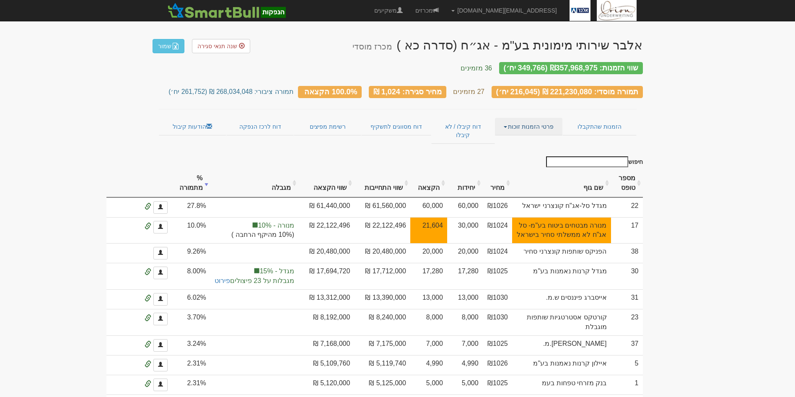
click at [521, 118] on link "פרטי הזמנות זוכות" at bounding box center [528, 127] width 67 height 18
click at [521, 137] on link "אנשי קשר וחשבונות" at bounding box center [529, 142] width 66 height 11
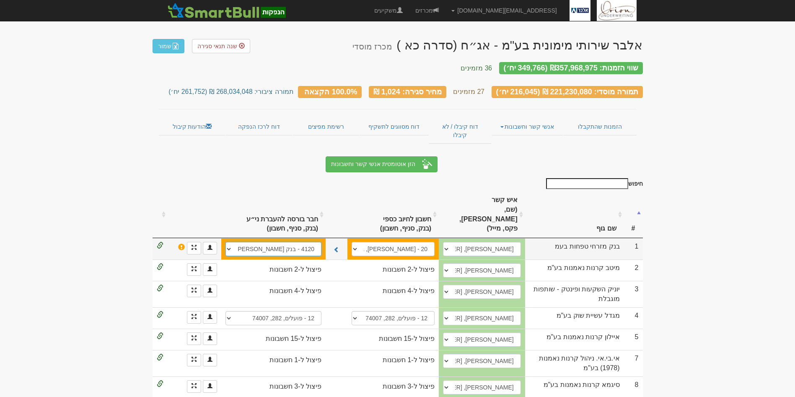
click at [306, 242] on select "20, 80, 943365 20 - [PERSON_NAME] טפחות, 80, 728758 20 - [PERSON_NAME] טפחות, 8…" at bounding box center [274, 249] width 96 height 14
click at [356, 238] on td "20, 80, 943365 20 - [PERSON_NAME] טפחות, 80, 728758 20 - [PERSON_NAME] טפחות, 8…" at bounding box center [392, 248] width 91 height 21
click at [361, 242] on select "20, 80, 943365 20 - [PERSON_NAME] טפחות, 80, 728758 20 - [PERSON_NAME] טפחות, 8…" at bounding box center [393, 249] width 83 height 14
select select "new_billing"
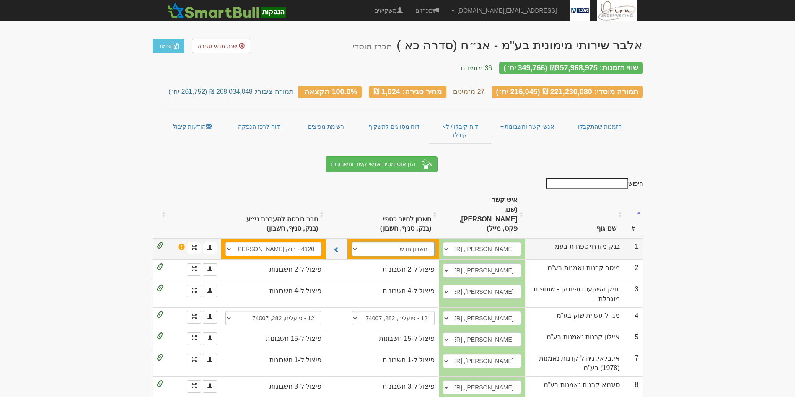
click at [362, 242] on select "20, 80, 943365 20 - [PERSON_NAME] טפחות, 80, 728758 20 - [PERSON_NAME] טפחות, 8…" at bounding box center [393, 249] width 83 height 14
select select
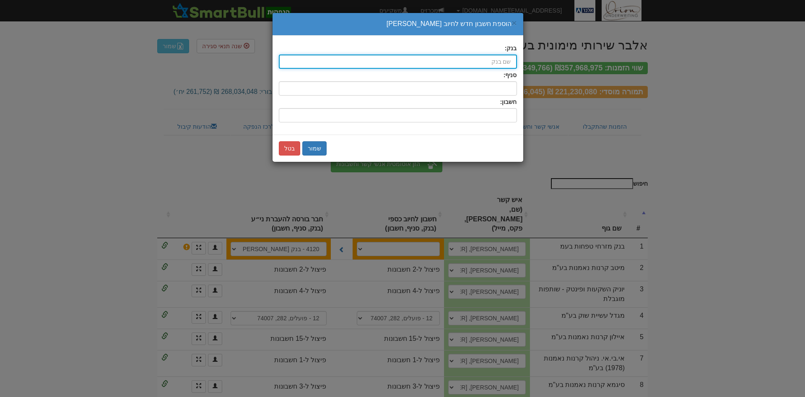
click at [489, 64] on input "בנק:" at bounding box center [398, 61] width 238 height 14
type input "4"
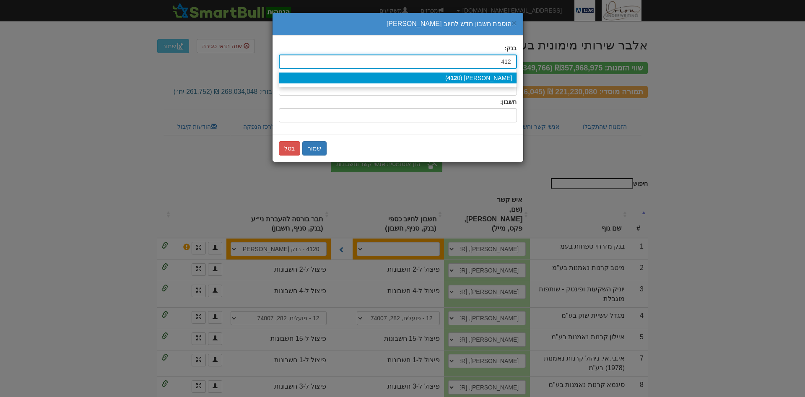
click at [490, 73] on div "מזרחי נוסטרו ( 412 0)" at bounding box center [397, 78] width 237 height 11
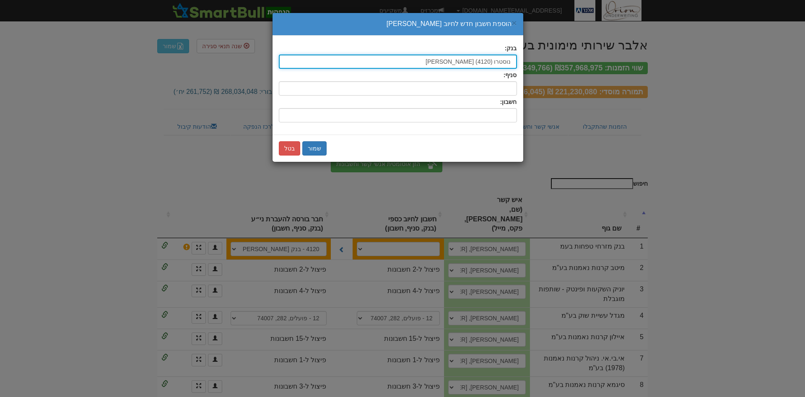
type input "מזרחי נוסטרו (4120)"
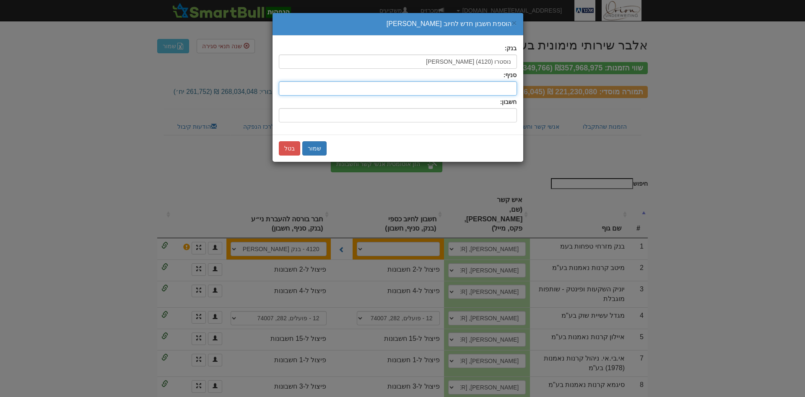
click at [494, 91] on input "סניף:" at bounding box center [398, 88] width 238 height 14
type input "80"
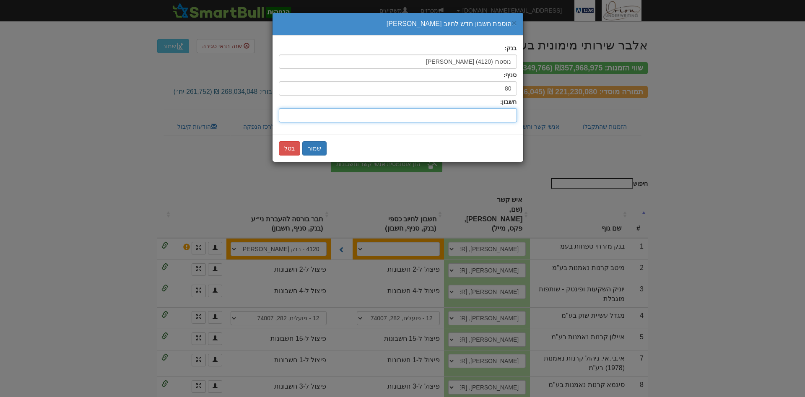
click at [499, 111] on input "חשבון:" at bounding box center [398, 115] width 238 height 14
type input "943381"
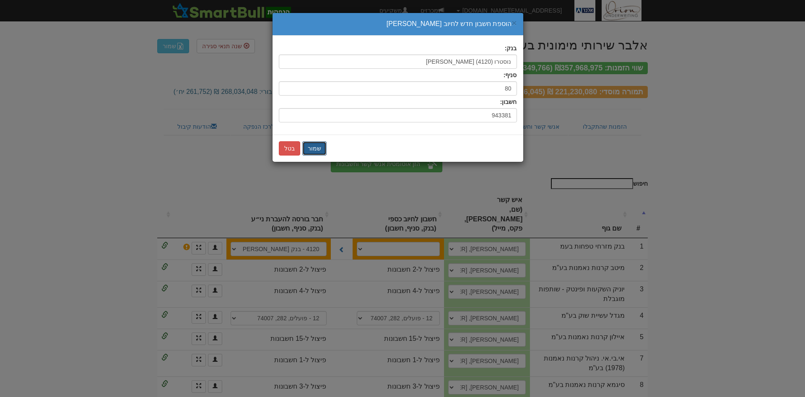
click at [319, 152] on button "שמור" at bounding box center [314, 148] width 24 height 14
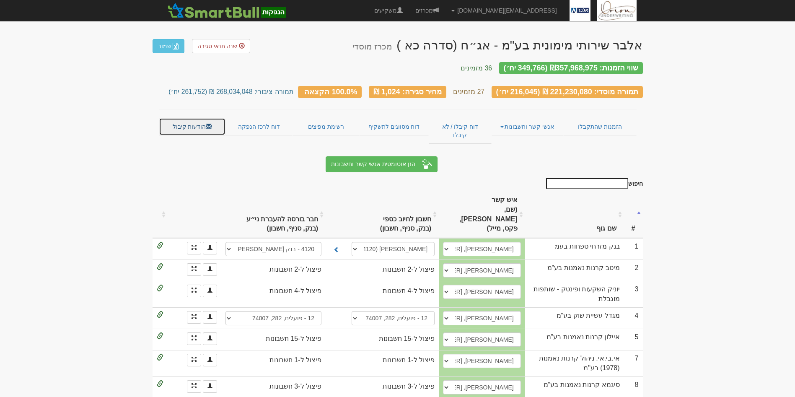
click at [199, 118] on link "הודעות קיבול" at bounding box center [192, 127] width 67 height 18
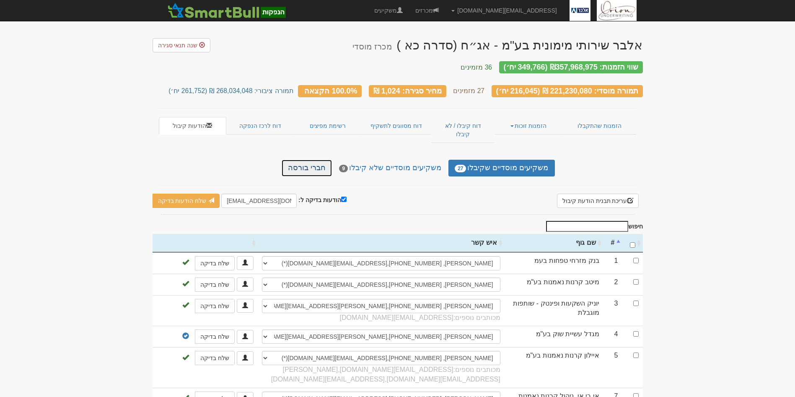
click at [330, 160] on link "חברי בורסה" at bounding box center [307, 168] width 50 height 17
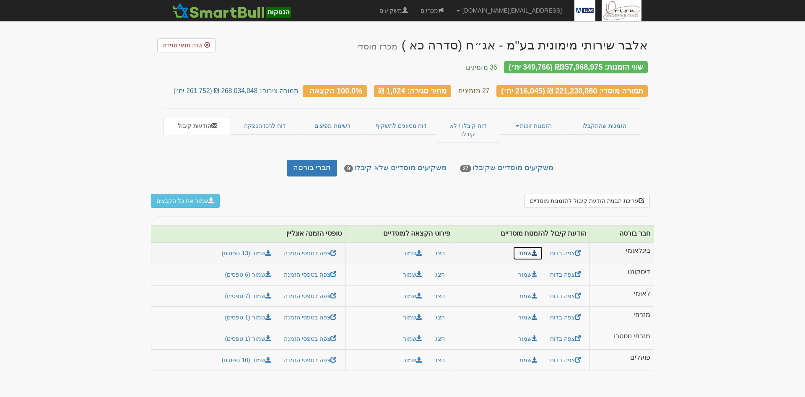
click at [531, 246] on link "שמור" at bounding box center [528, 253] width 30 height 14
click at [414, 246] on button "שמור" at bounding box center [412, 253] width 30 height 14
click at [265, 246] on link "שמור (13 טפסים)" at bounding box center [246, 253] width 60 height 14
click at [526, 310] on link "שמור" at bounding box center [528, 317] width 30 height 14
click at [408, 310] on button "שמור" at bounding box center [412, 317] width 30 height 14
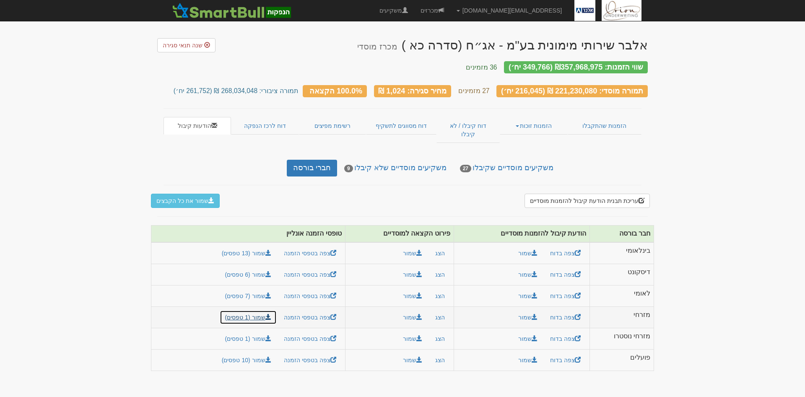
click at [266, 310] on link "שמור (1 טפסים)" at bounding box center [248, 317] width 57 height 14
click at [264, 332] on link "שמור (1 טפסים)" at bounding box center [248, 339] width 57 height 14
click at [415, 332] on button "שמור" at bounding box center [412, 339] width 30 height 14
click at [525, 332] on link "שמור" at bounding box center [528, 339] width 30 height 14
click at [526, 353] on link "שמור" at bounding box center [528, 360] width 30 height 14
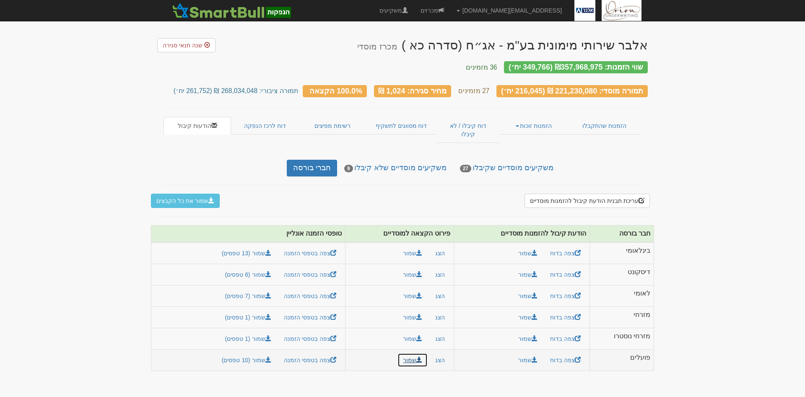
click at [402, 353] on button "שמור" at bounding box center [412, 360] width 30 height 14
click at [263, 353] on link "שמור (10 טפסים)" at bounding box center [246, 360] width 60 height 14
click at [450, 8] on link "מכרזים" at bounding box center [432, 10] width 36 height 21
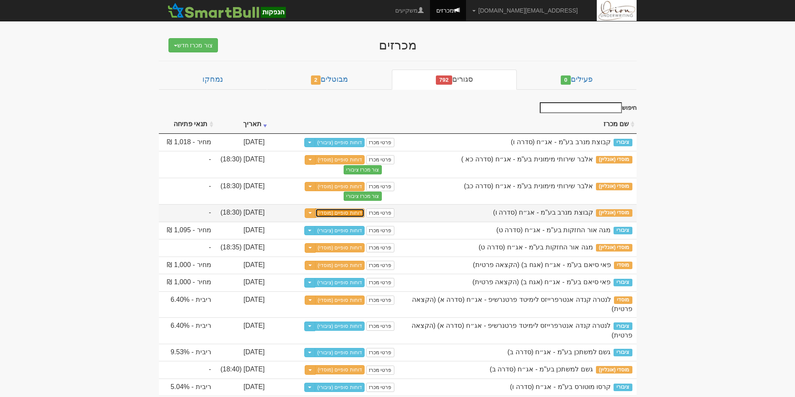
click at [358, 210] on link "דוחות סופיים (מוסדי)" at bounding box center [339, 212] width 49 height 9
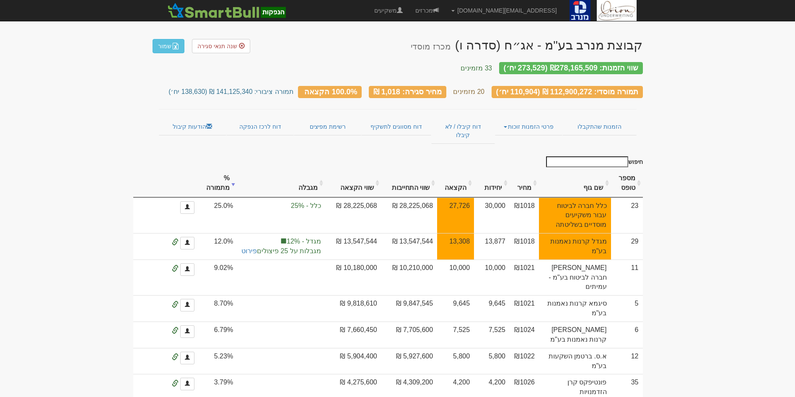
drag, startPoint x: 595, startPoint y: 138, endPoint x: 597, endPoint y: 144, distance: 5.7
click at [597, 156] on input "חיפוש" at bounding box center [587, 161] width 82 height 11
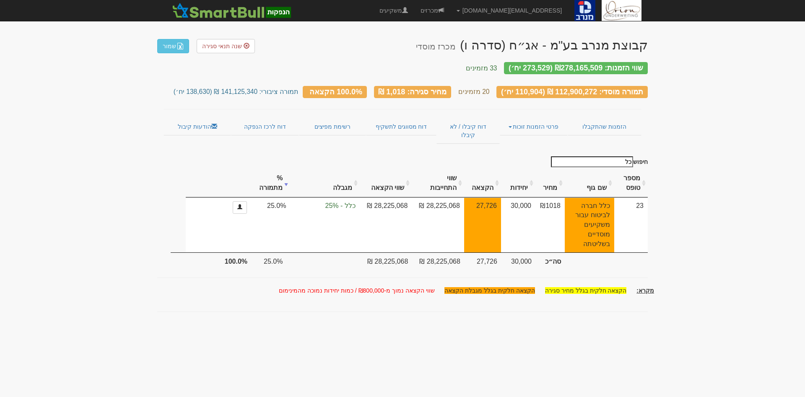
type input "כ"
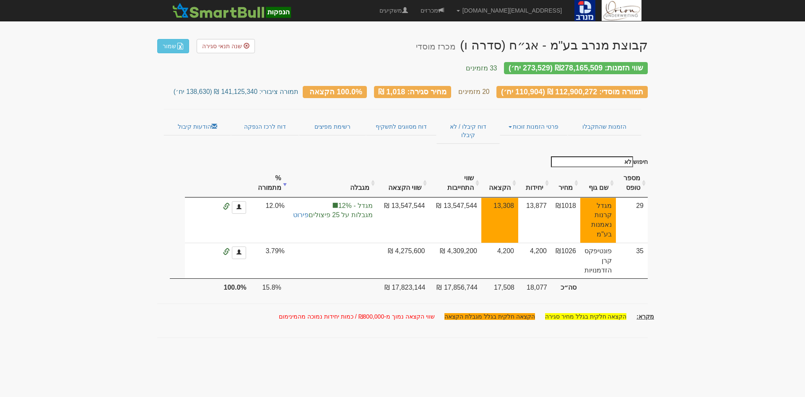
type input "ל"
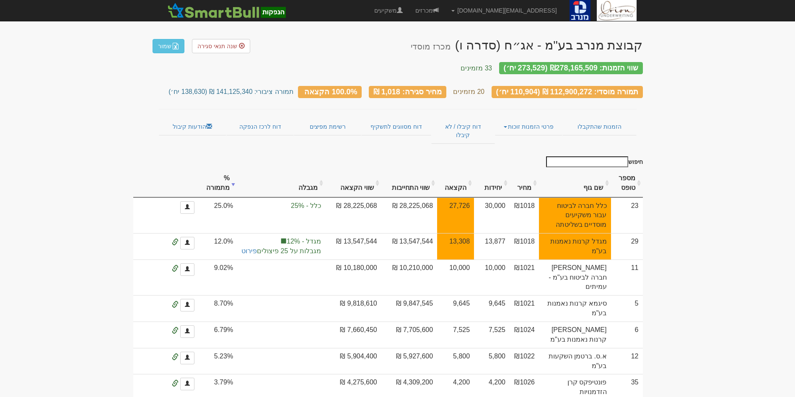
click at [605, 156] on input "חיפוש" at bounding box center [587, 161] width 82 height 11
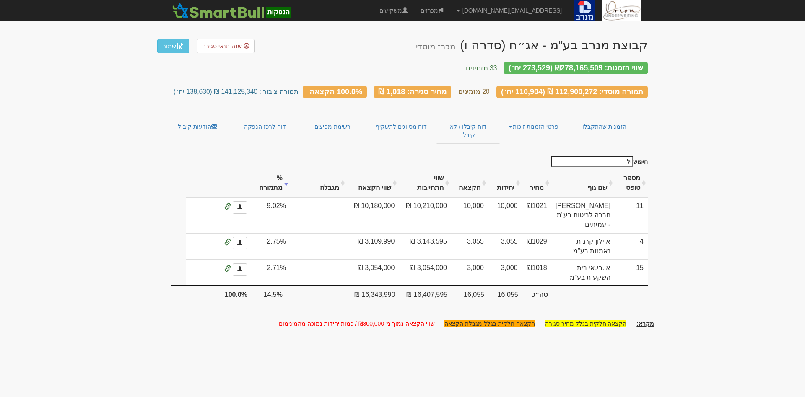
type input "י"
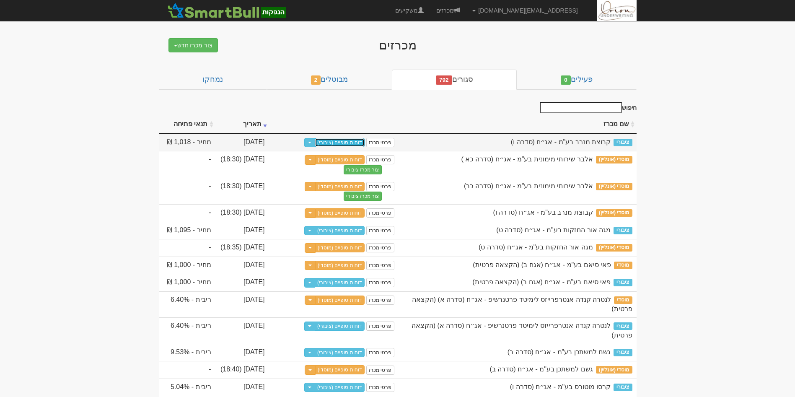
click at [347, 145] on link "דוחות סופיים (ציבורי)" at bounding box center [340, 142] width 50 height 9
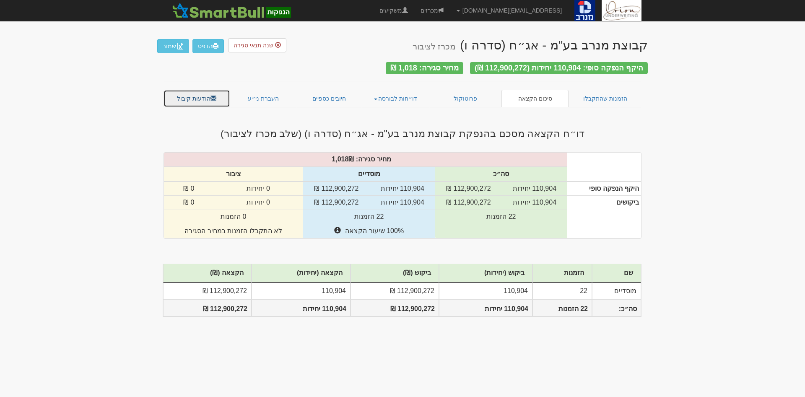
click at [192, 96] on link "הודעות קיבול" at bounding box center [196, 99] width 67 height 18
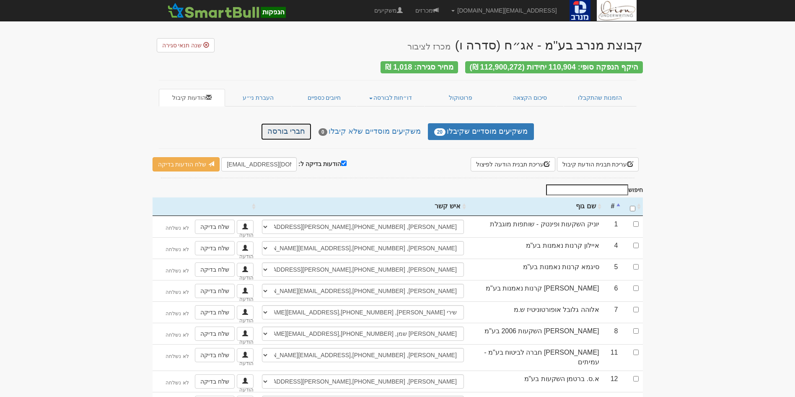
click at [305, 131] on link "חברי בורסה" at bounding box center [286, 131] width 50 height 17
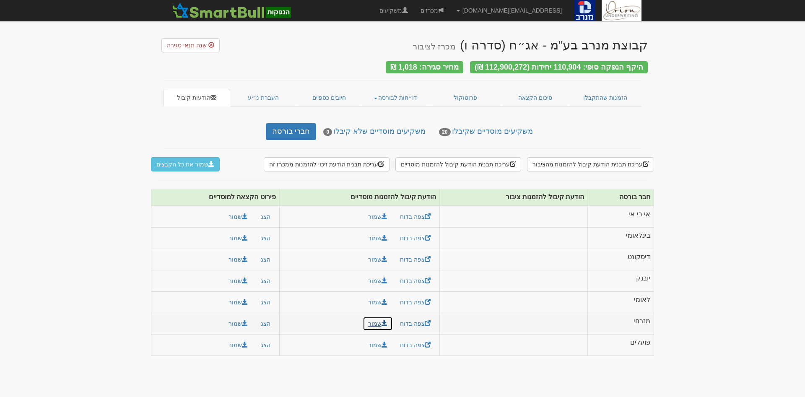
click at [370, 316] on link "שמור" at bounding box center [378, 323] width 30 height 14
